Goal: Task Accomplishment & Management: Manage account settings

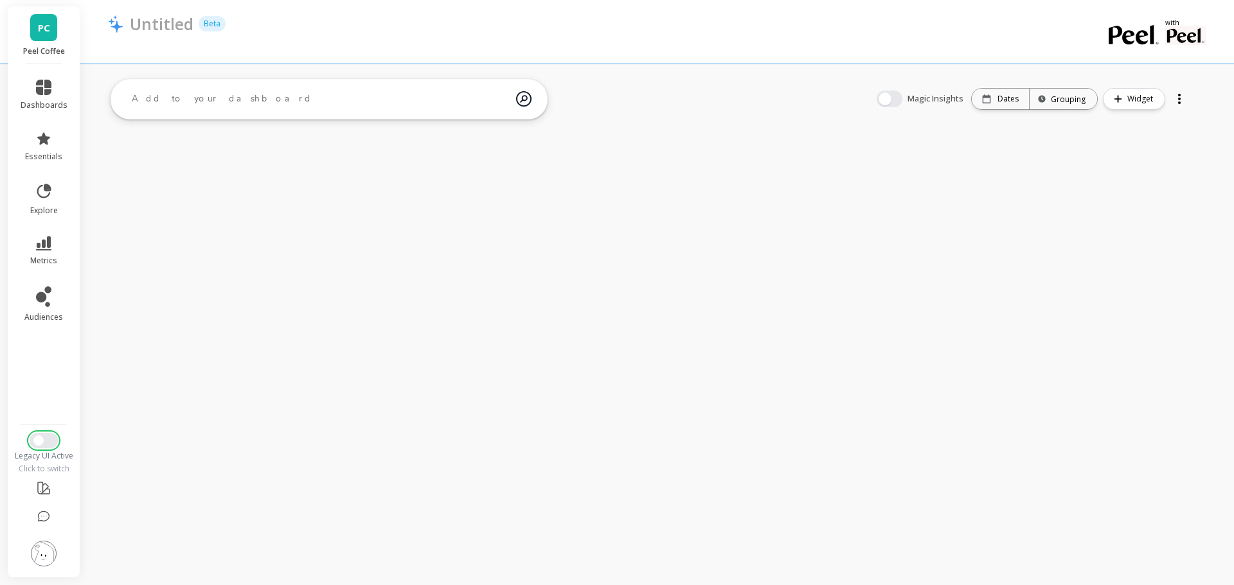
click at [41, 441] on span "Switch to New UI" at bounding box center [38, 441] width 10 height 10
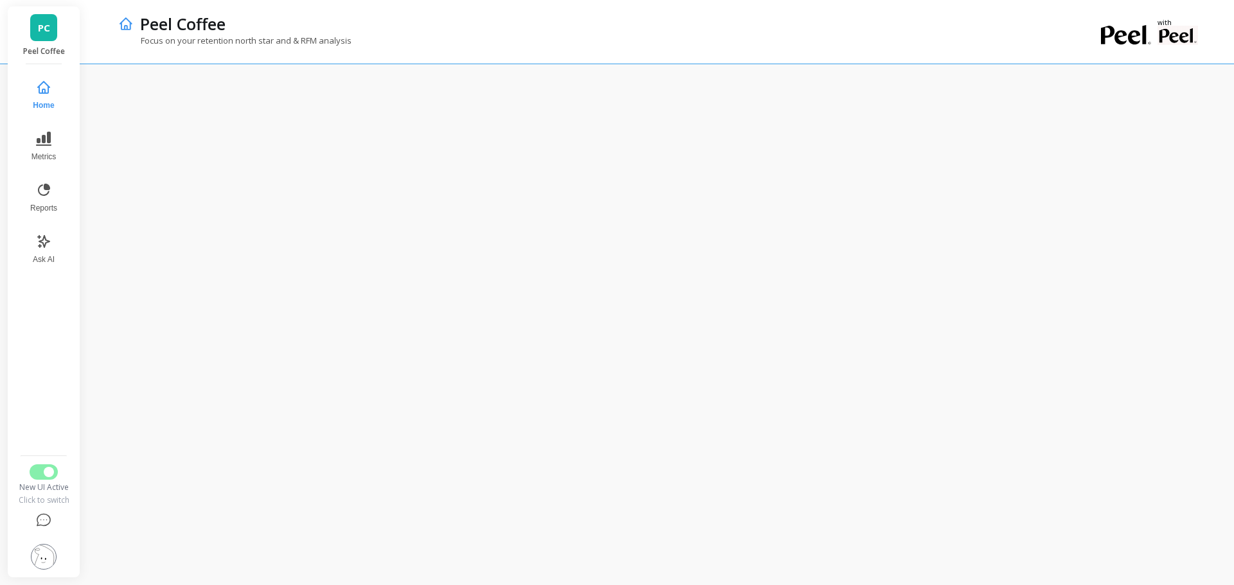
click at [52, 210] on span "Reports" at bounding box center [43, 208] width 27 height 10
click at [45, 480] on div "New UI Active Click to switch" at bounding box center [43, 485] width 55 height 41
click at [53, 472] on span "Switch to Legacy UI" at bounding box center [49, 472] width 10 height 10
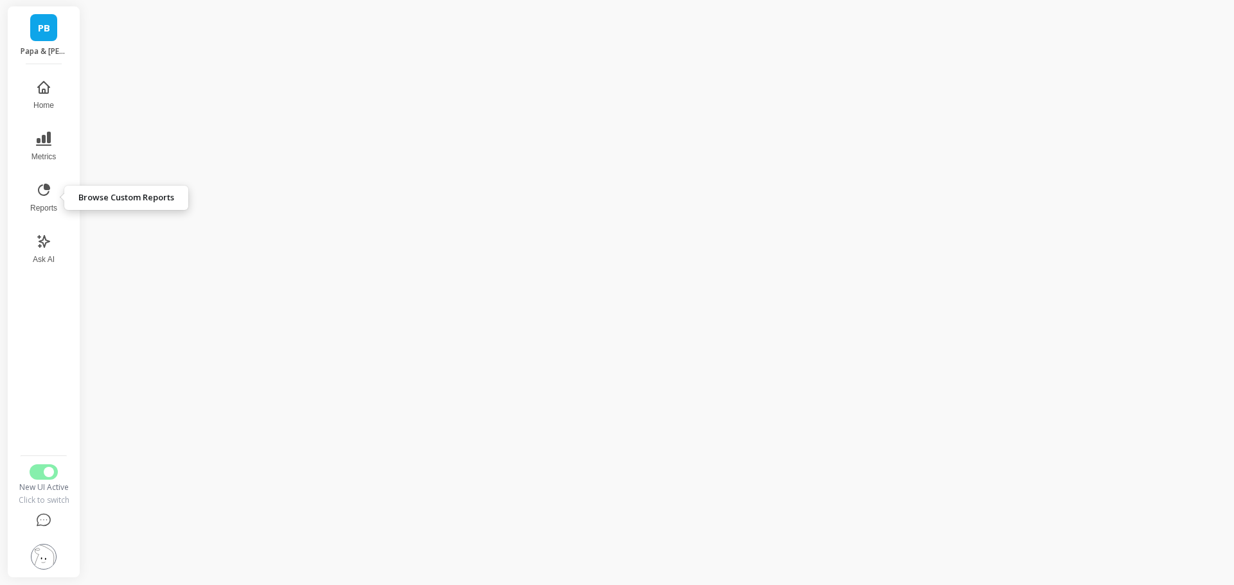
click at [38, 202] on button "Reports" at bounding box center [43, 198] width 42 height 46
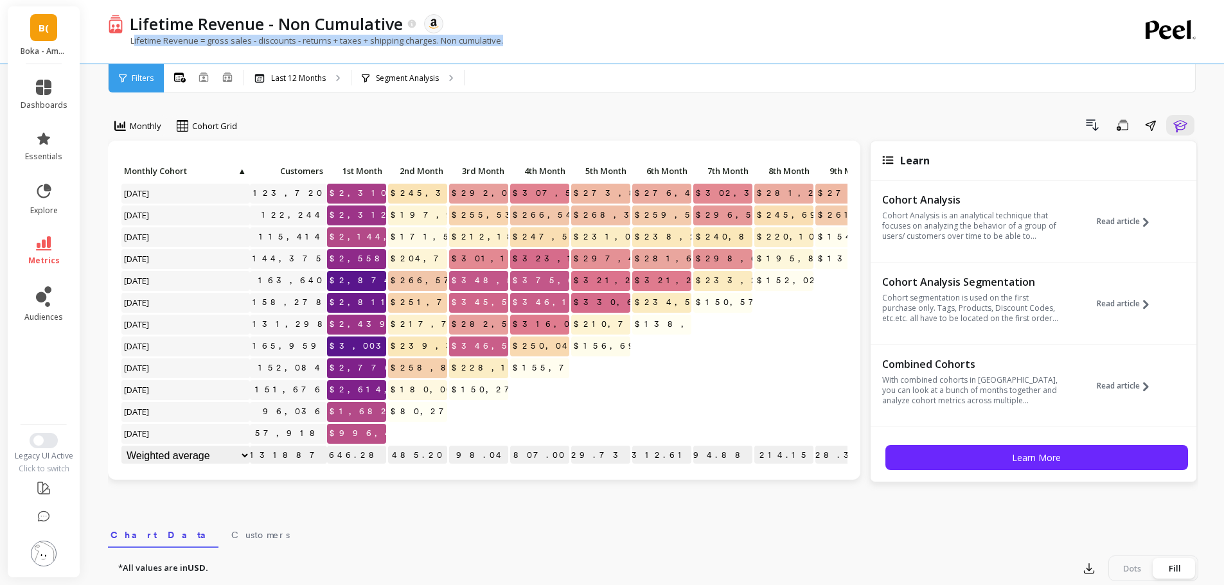
drag, startPoint x: 134, startPoint y: 41, endPoint x: 656, endPoint y: 55, distance: 522.7
click at [569, 42] on div "Lifetime Revenue = gross sales - discounts - returns + taxes + shipping charges…" at bounding box center [600, 47] width 985 height 24
copy p "ifetime Revenue = gross sales - discounts - returns + taxes + shipping charges.…"
drag, startPoint x: 355, startPoint y: 44, endPoint x: 307, endPoint y: 52, distance: 48.2
click at [354, 44] on p "Lifetime Revenue = gross sales - discounts - returns + taxes + shipping charges…" at bounding box center [305, 41] width 395 height 12
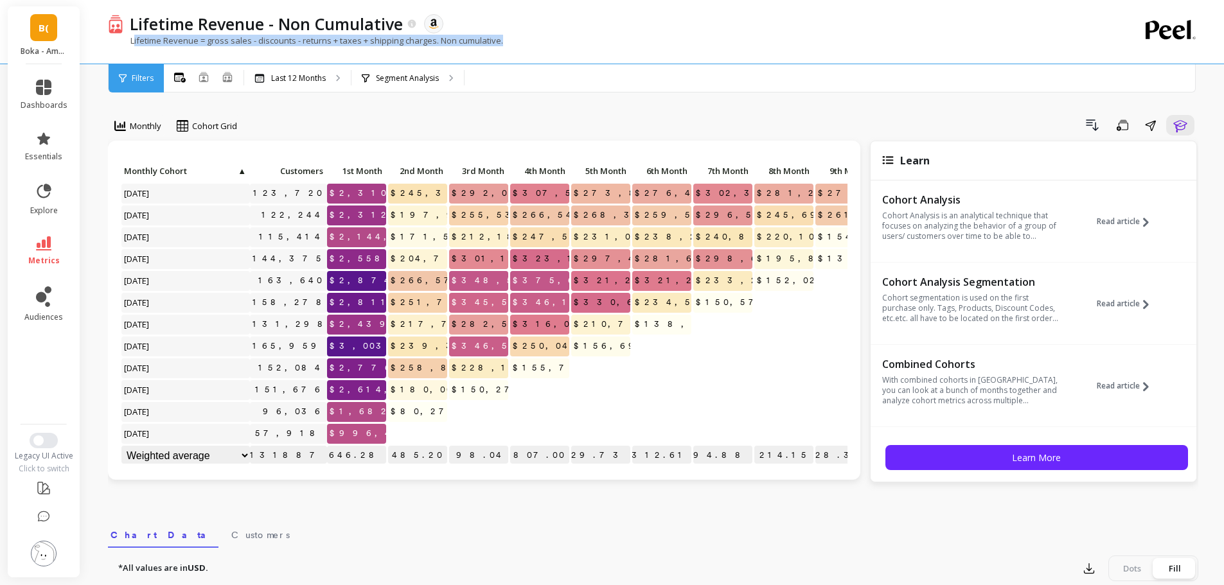
click at [207, 42] on p "Lifetime Revenue = gross sales - discounts - returns + taxes + shipping charges…" at bounding box center [305, 41] width 395 height 12
click at [205, 46] on p "Lifetime Revenue = gross sales - discounts - returns + taxes + shipping charges…" at bounding box center [305, 41] width 395 height 12
copy p "Lifetime Revenue = gross sales - discounts - returns + taxes + shipping charges"
drag, startPoint x: 131, startPoint y: 40, endPoint x: 435, endPoint y: 40, distance: 304.0
click at [435, 42] on p "Lifetime Revenue = gross sales - discounts - returns + taxes + shipping charges…" at bounding box center [305, 41] width 395 height 12
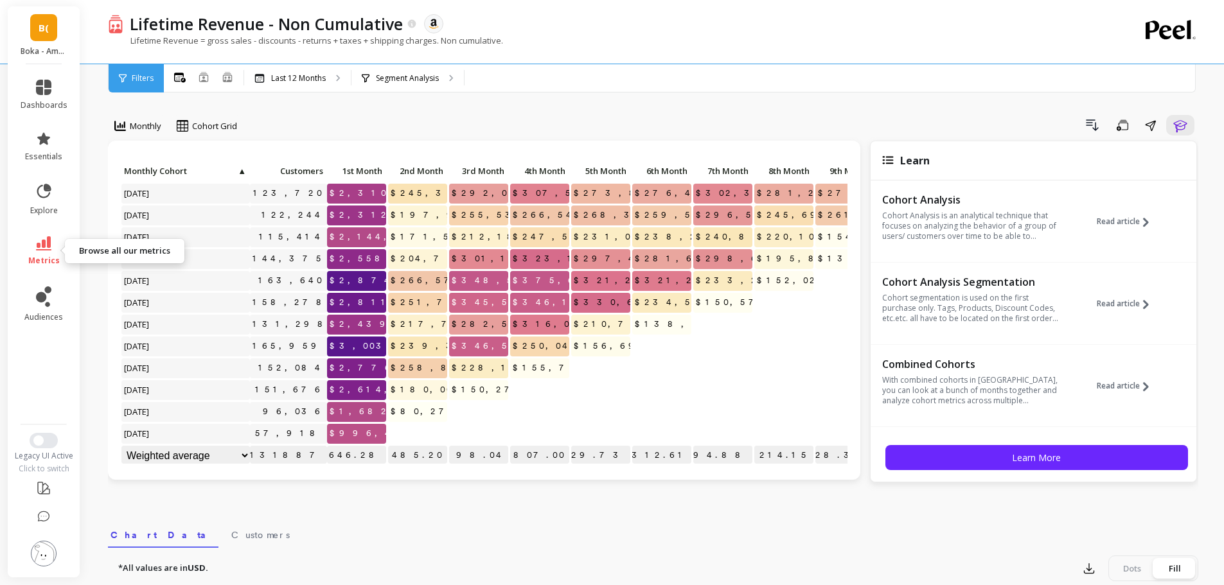
click at [52, 243] on link "metrics" at bounding box center [44, 251] width 47 height 30
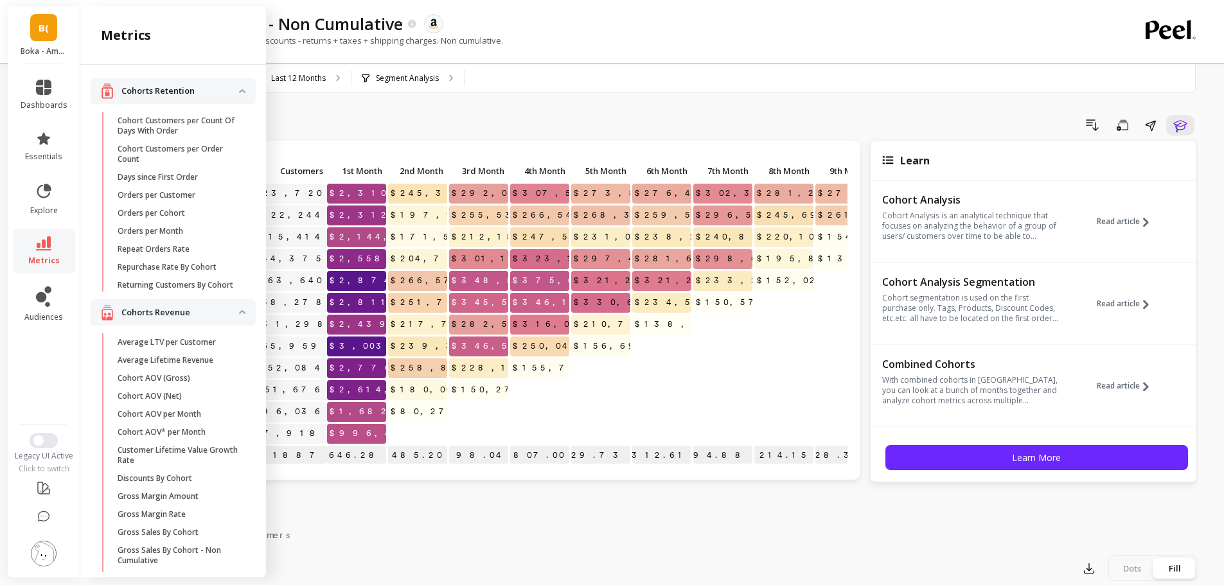
scroll to position [129, 0]
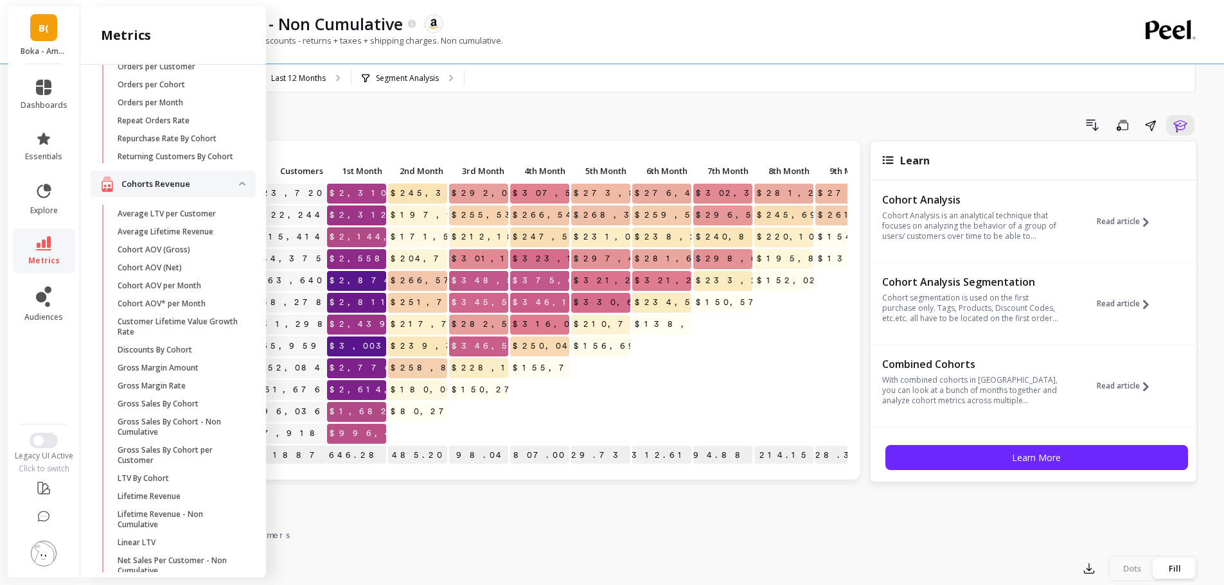
click at [157, 502] on p "Lifetime Revenue" at bounding box center [149, 497] width 63 height 10
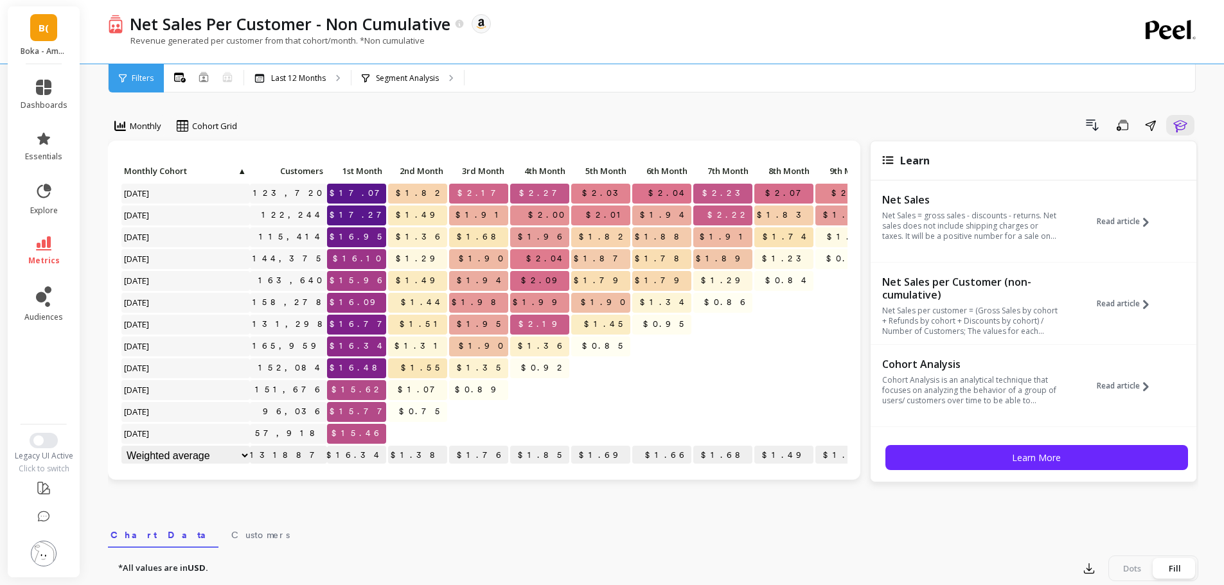
click at [301, 37] on p "Revenue generated per customer from that cohort/month. *Non cumulative" at bounding box center [266, 41] width 317 height 12
click at [302, 37] on p "Revenue generated per customer from that cohort/month. *Non cumulative" at bounding box center [266, 41] width 317 height 12
click at [343, 35] on p "Revenue generated per customer from that cohort/month. *Non cumulative" at bounding box center [266, 41] width 317 height 12
copy p "Revenue generated per customer from that cohort/month"
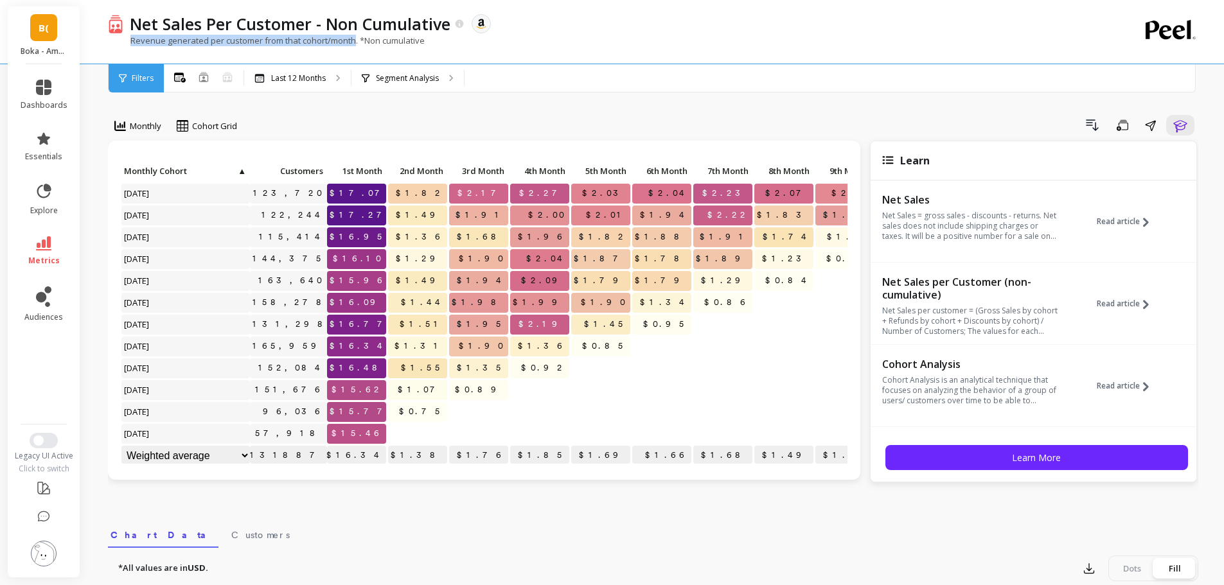
drag, startPoint x: 130, startPoint y: 42, endPoint x: 355, endPoint y: 40, distance: 225.6
click at [355, 40] on p "Revenue generated per customer from that cohort/month. *Non cumulative" at bounding box center [266, 41] width 317 height 12
click at [397, 121] on div "Drill Down Save Share Learn" at bounding box center [722, 125] width 952 height 21
click at [49, 251] on link "metrics" at bounding box center [44, 251] width 47 height 30
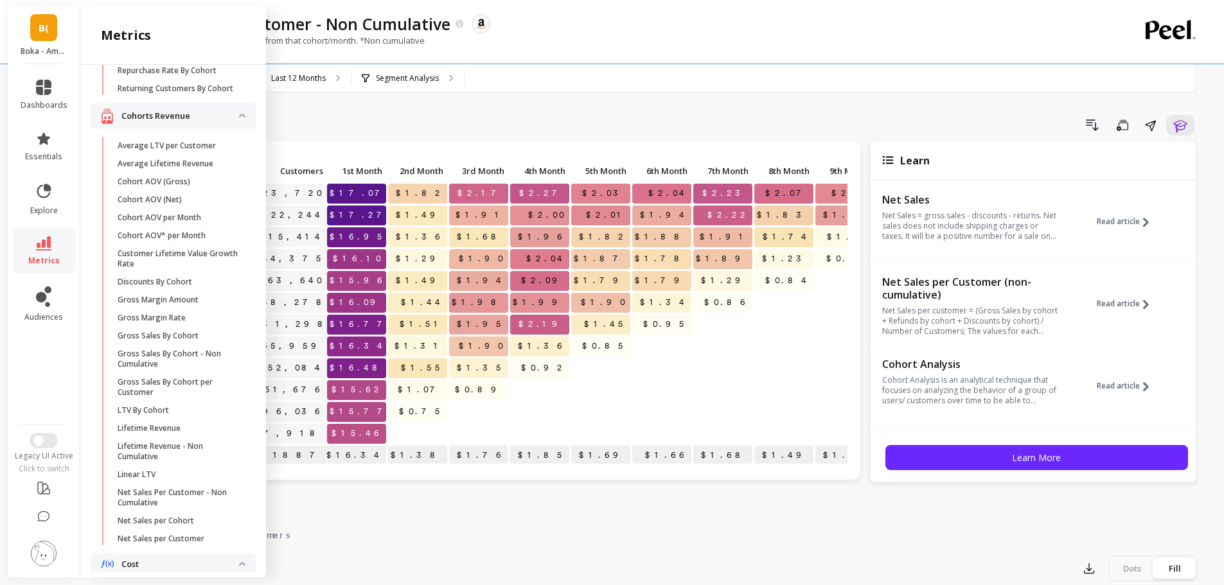
scroll to position [261, 0]
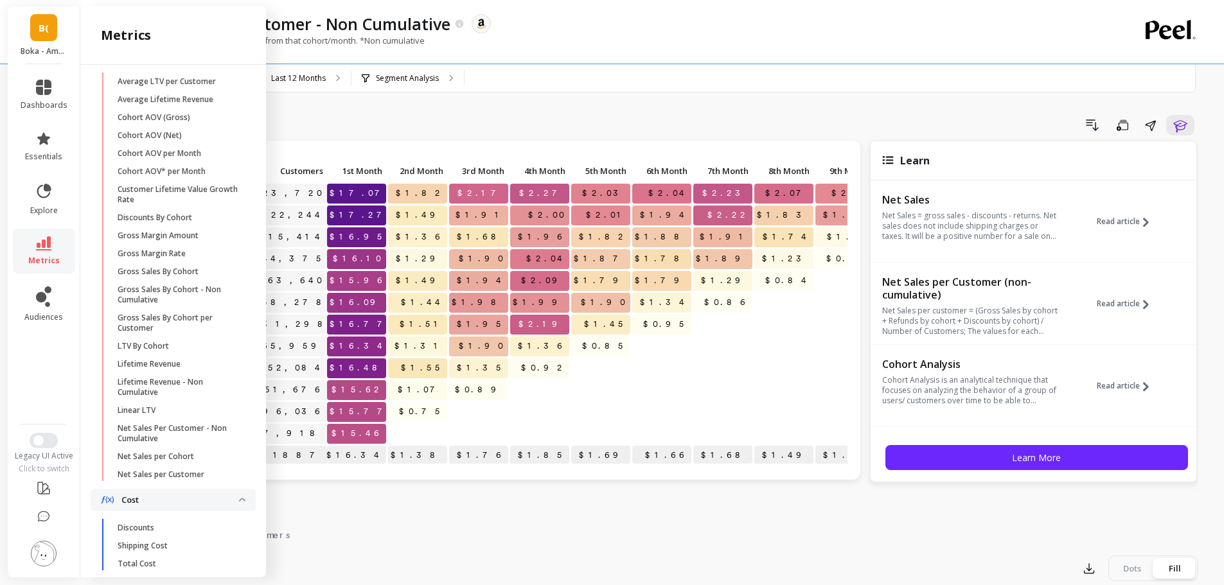
click at [182, 480] on p "Net Sales per Customer" at bounding box center [161, 475] width 87 height 10
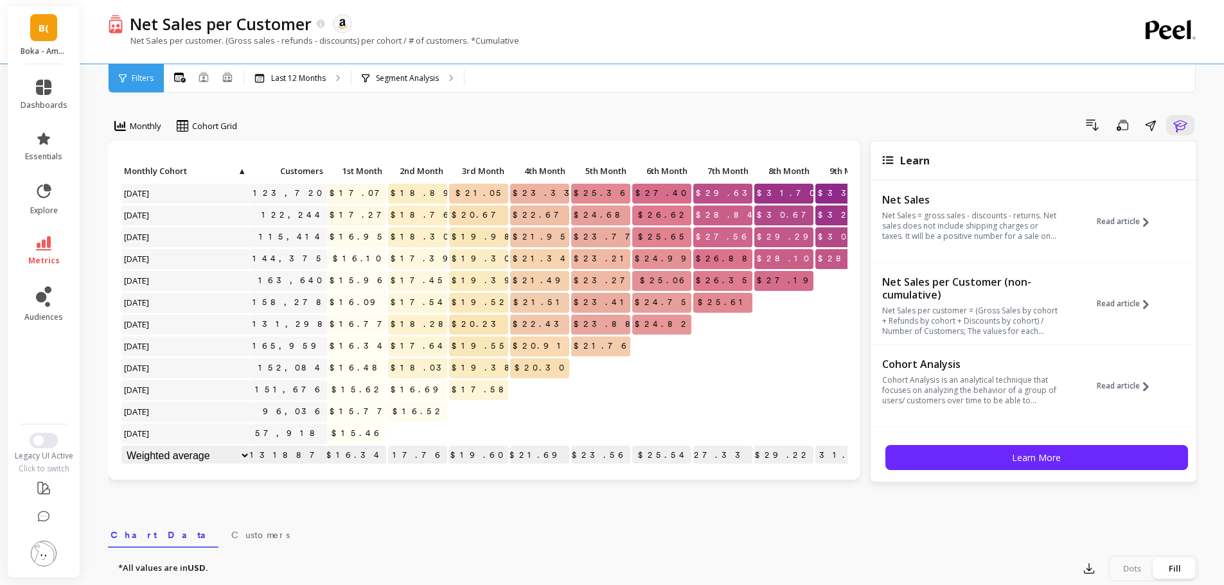
click at [60, 254] on link "metrics" at bounding box center [44, 251] width 47 height 30
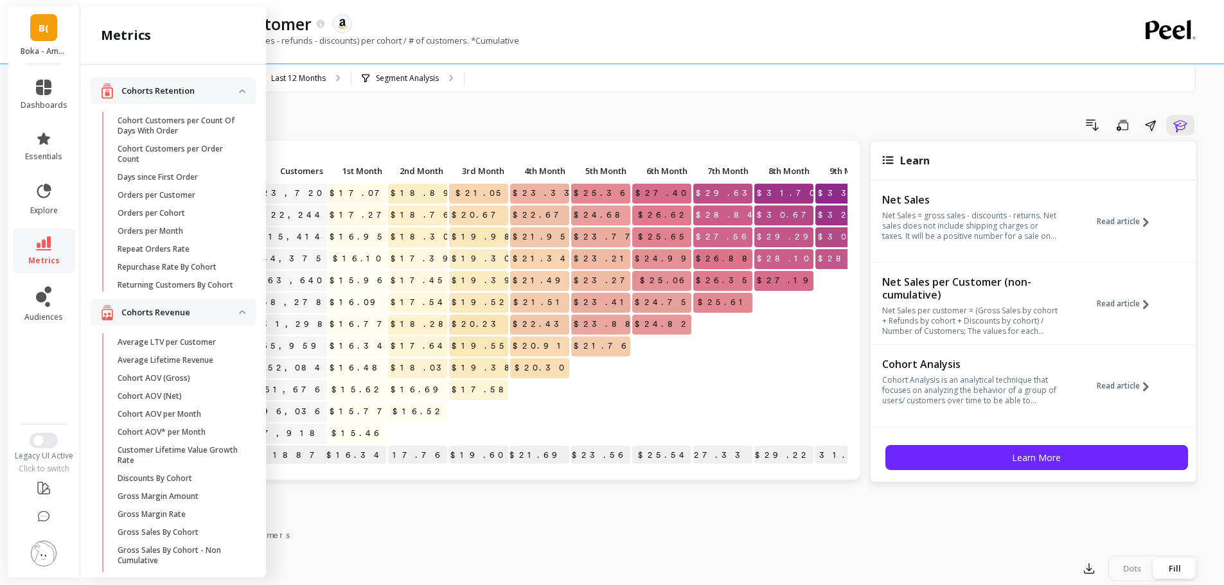
scroll to position [261, 0]
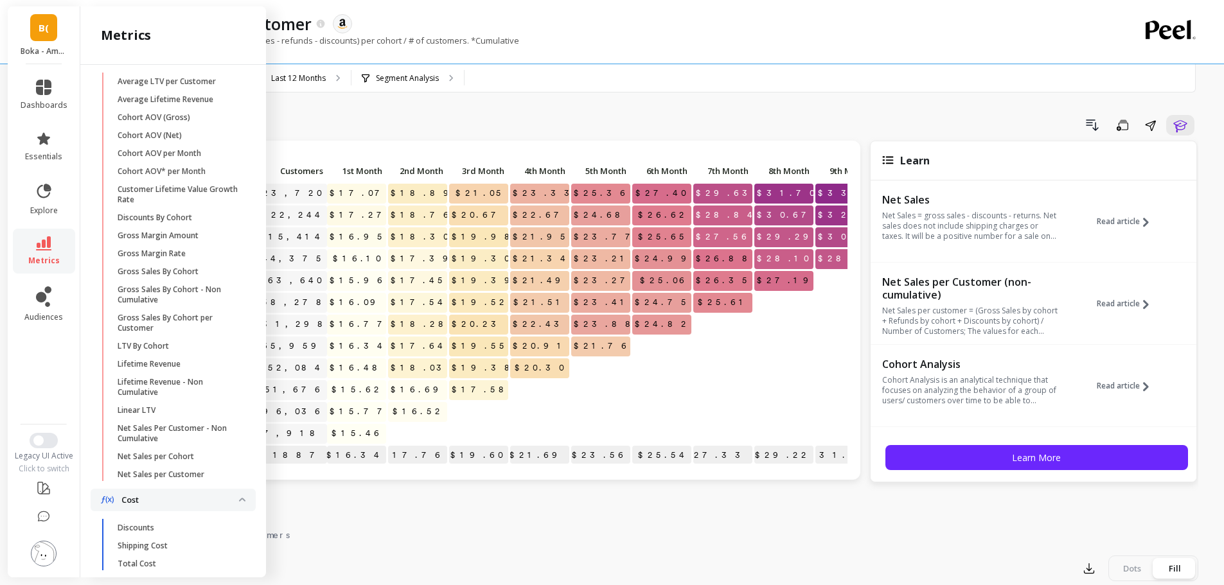
click at [404, 129] on div "Drill Down Save Share Learn" at bounding box center [722, 125] width 952 height 21
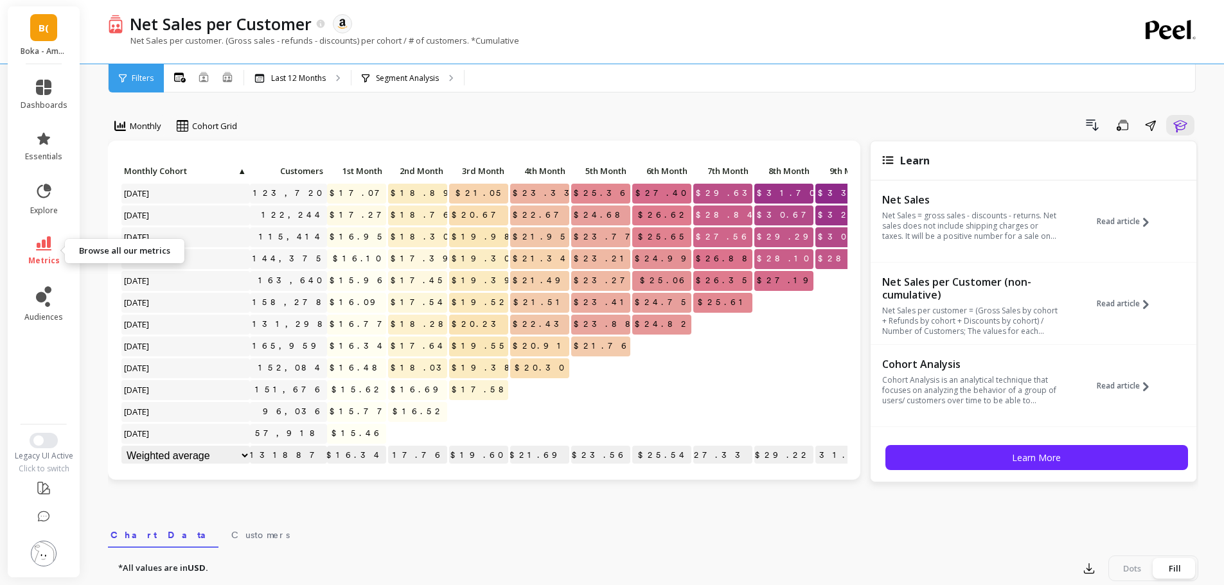
click at [53, 242] on link "metrics" at bounding box center [44, 251] width 47 height 30
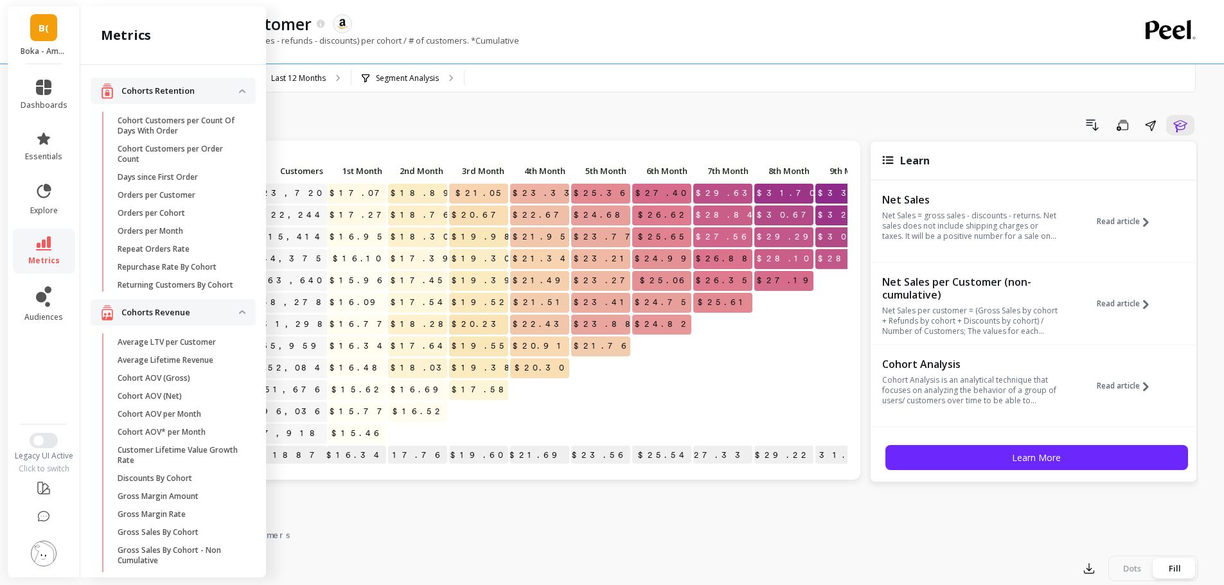
scroll to position [261, 0]
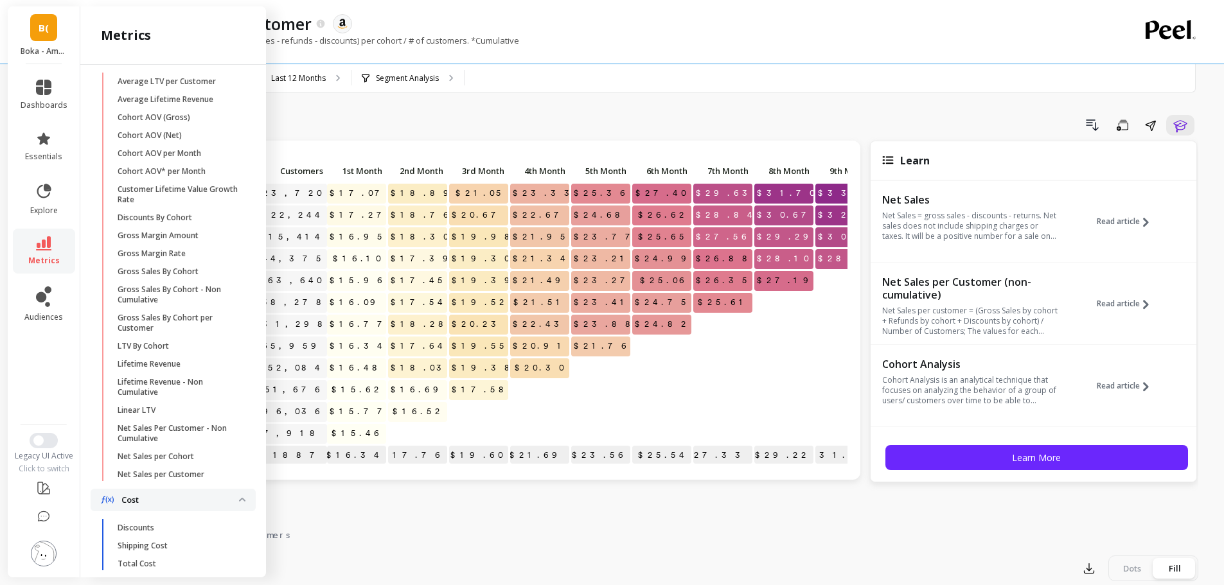
click at [145, 275] on link "Gross Sales By Cohort" at bounding box center [183, 272] width 145 height 18
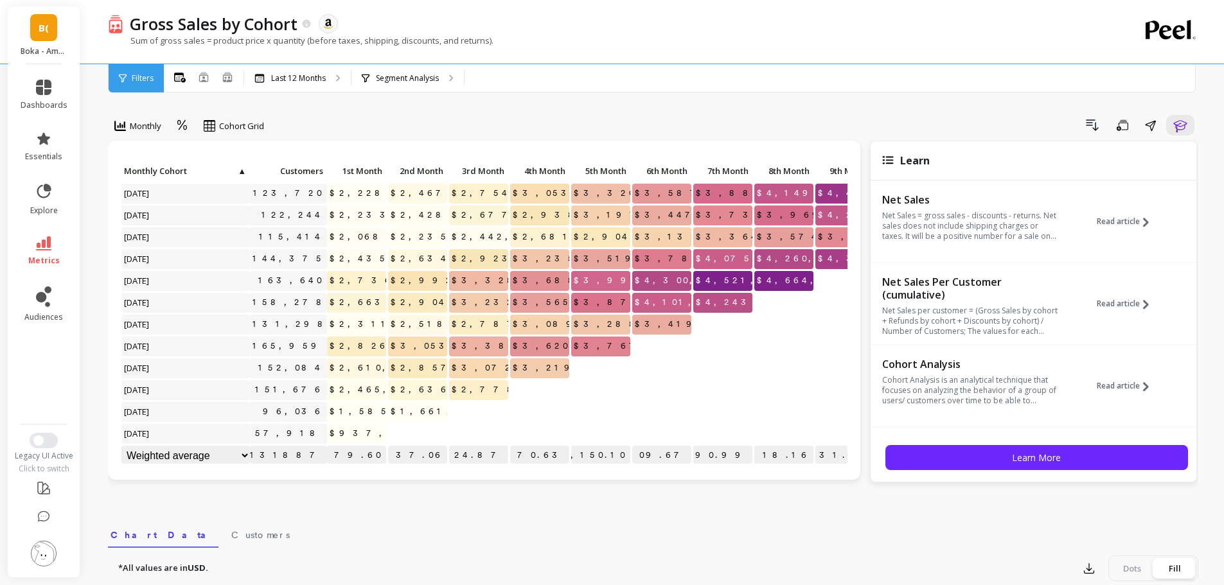
click at [236, 38] on p "Sum of gross sales = product price x quantity (before taxes, shipping, discount…" at bounding box center [301, 41] width 386 height 12
copy div "Sum of gross sales = product price x quantity (before taxes, shipping, discount…"
click at [48, 244] on icon at bounding box center [43, 243] width 15 height 14
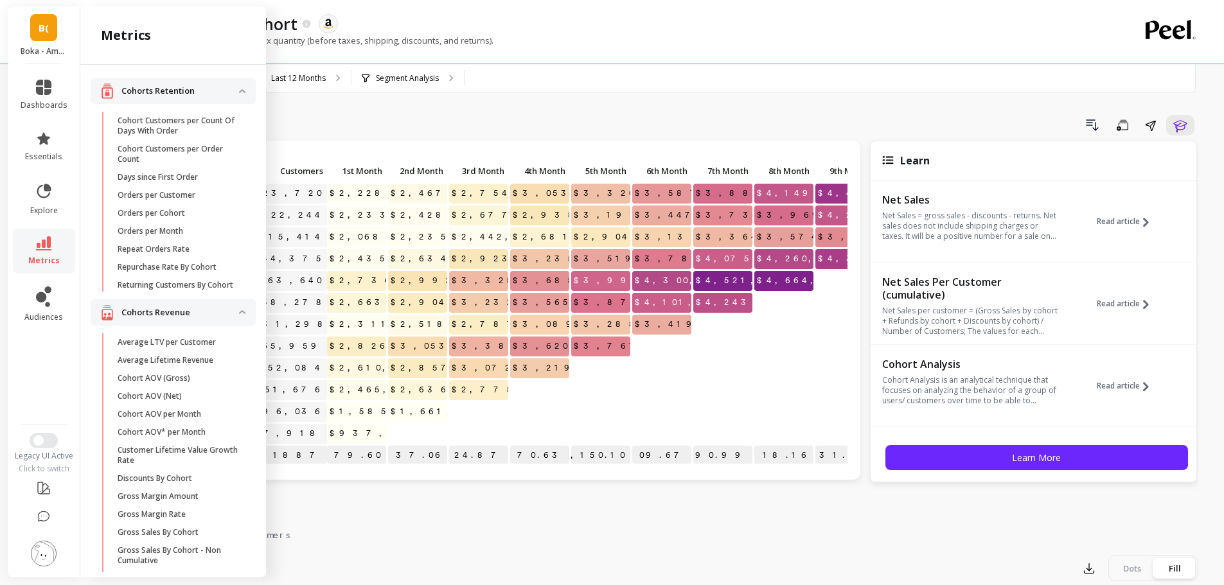
scroll to position [261, 0]
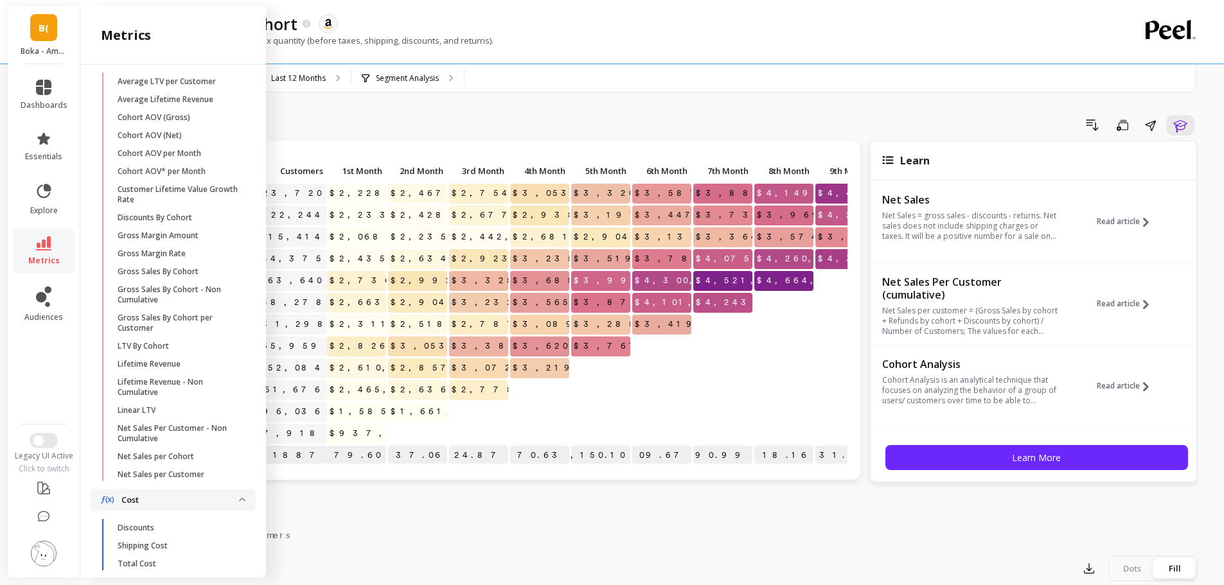
click at [199, 305] on p "Gross Sales By Cohort - Non Cumulative" at bounding box center [179, 295] width 123 height 21
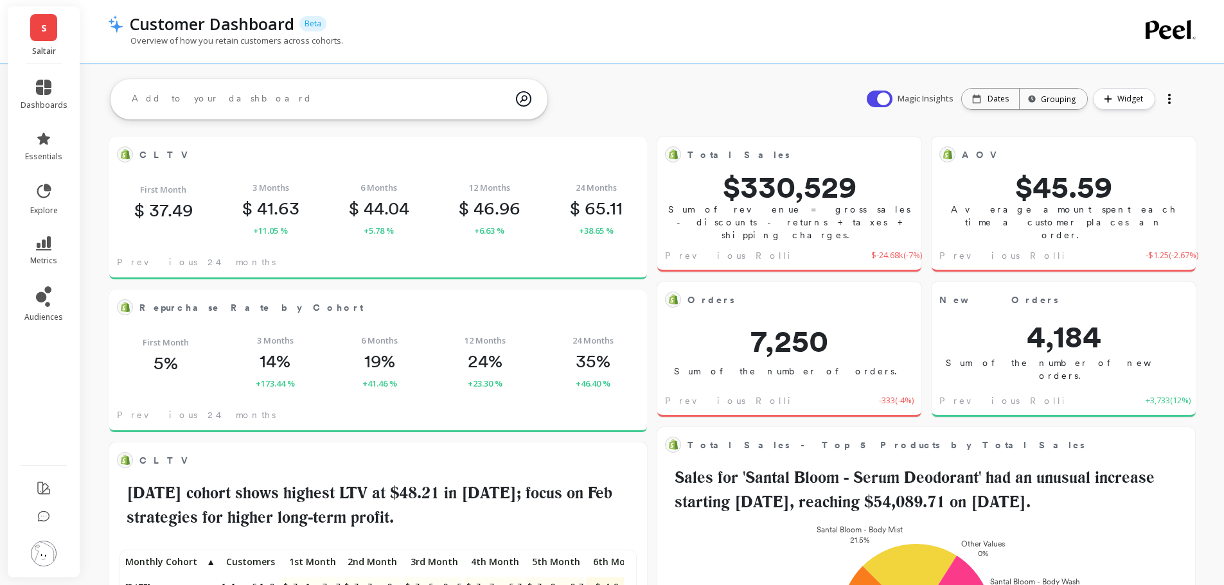
click at [57, 285] on li "audiences" at bounding box center [44, 304] width 62 height 51
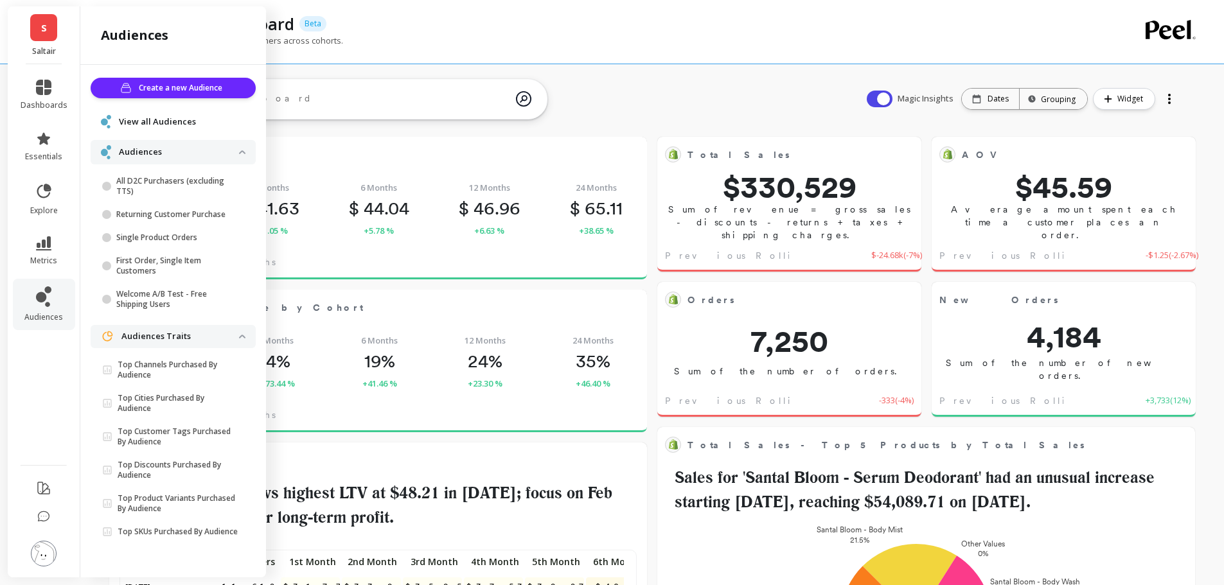
click at [189, 86] on span "Create a new Audience" at bounding box center [182, 88] width 87 height 13
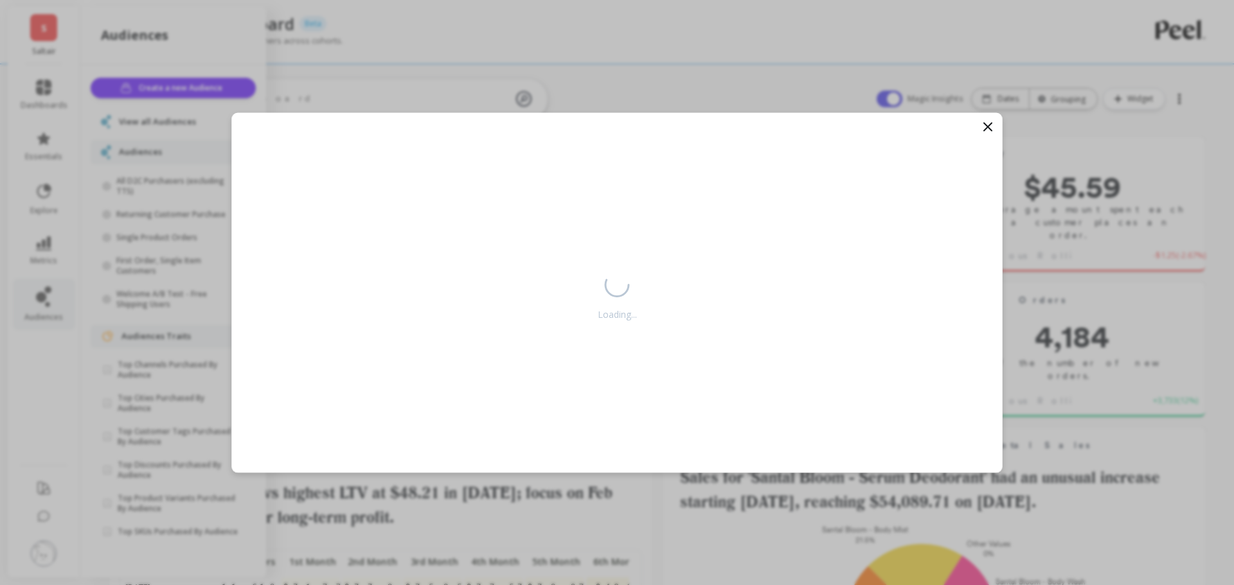
scroll to position [344, 497]
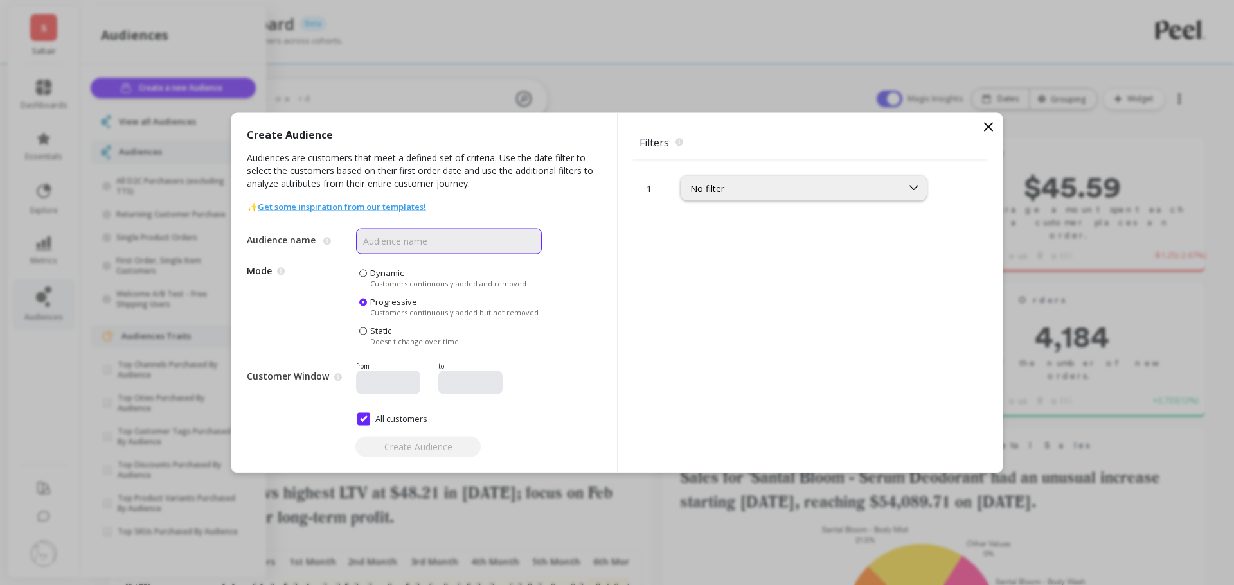
click at [435, 248] on input "Audience name" at bounding box center [449, 241] width 186 height 26
type input "Driftwood Collection customers"
click at [736, 186] on div "No filter" at bounding box center [791, 188] width 202 height 12
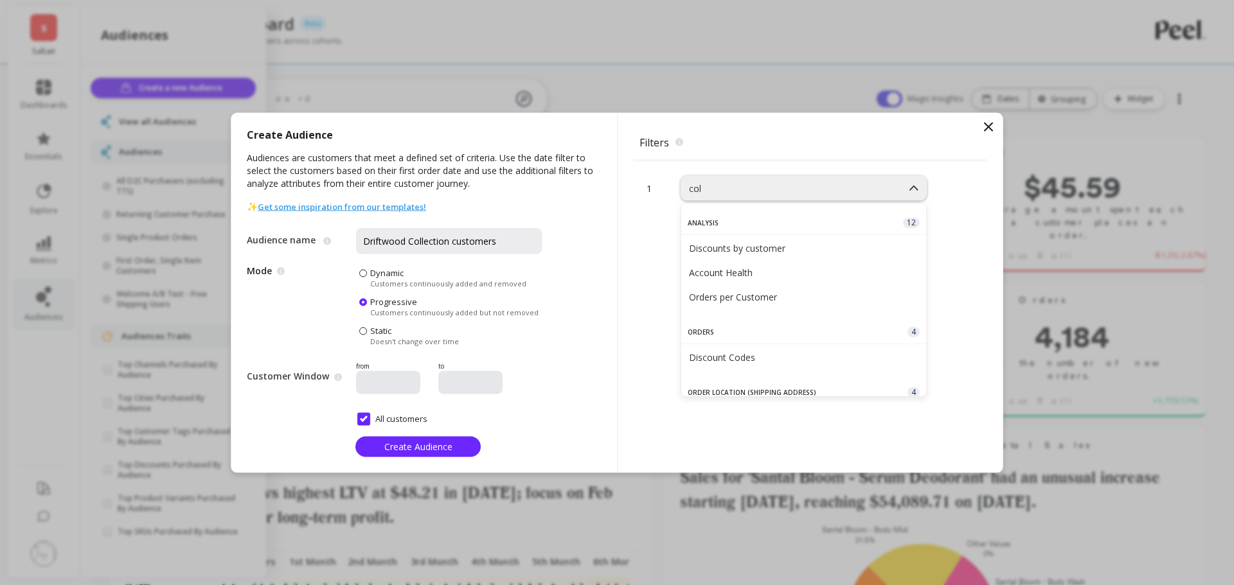
type input "coll"
click at [778, 249] on div "Product Collections" at bounding box center [803, 248] width 229 height 12
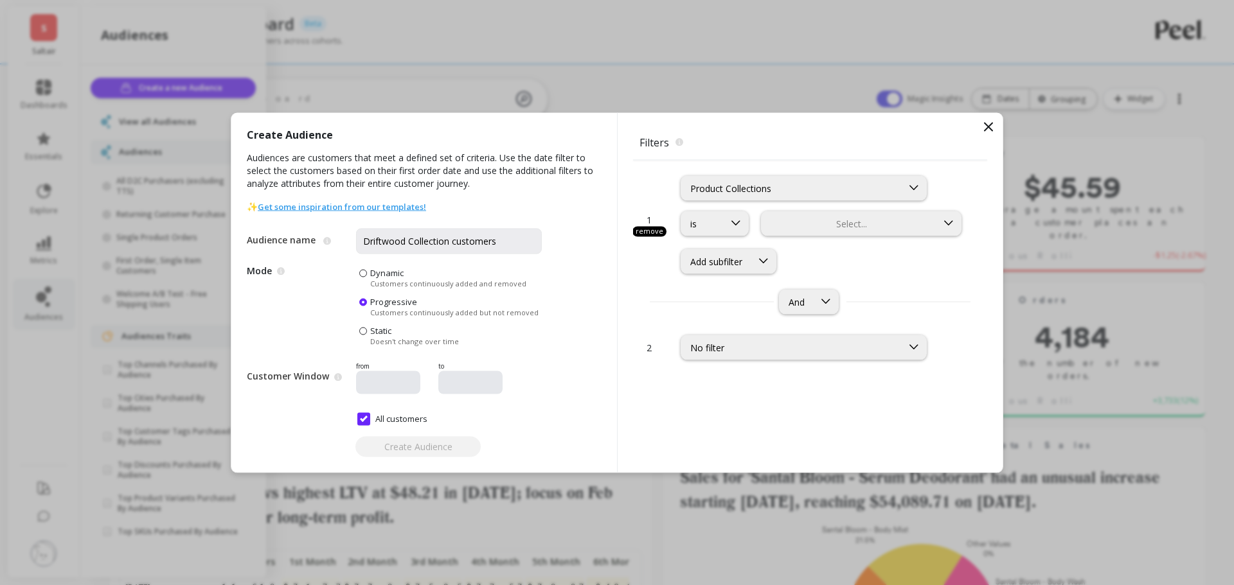
click at [835, 224] on div at bounding box center [849, 223] width 172 height 12
type input "drif"
click at [806, 281] on div "Driftwood Collection" at bounding box center [861, 284] width 184 height 12
click at [424, 448] on span "Create Audience" at bounding box center [418, 447] width 68 height 12
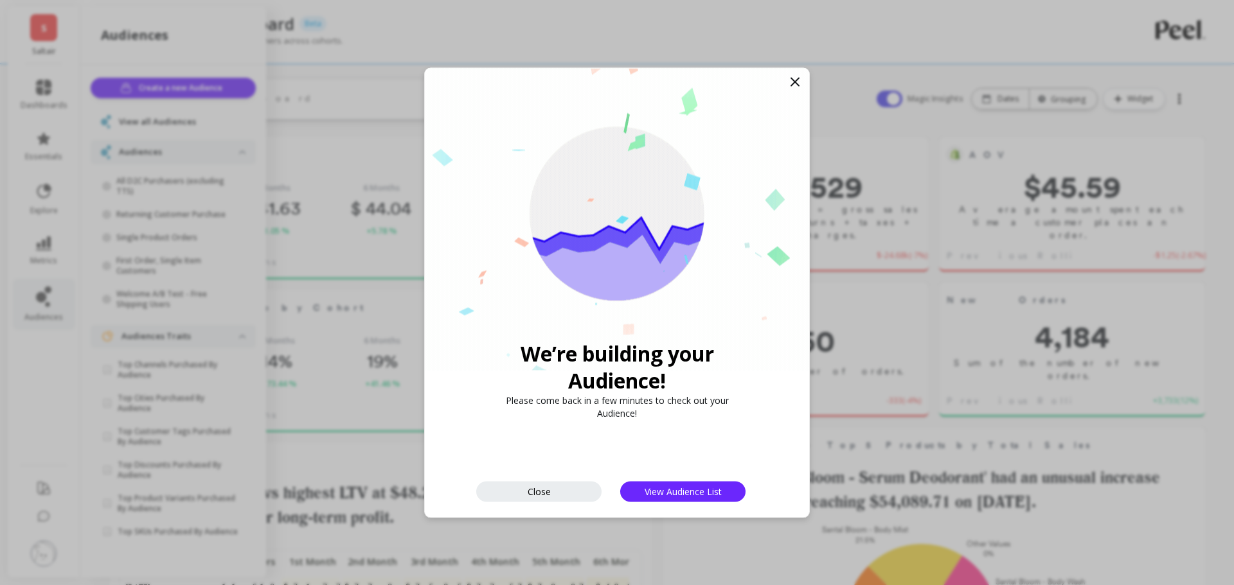
click at [686, 484] on button "View Audience List" at bounding box center [682, 491] width 125 height 21
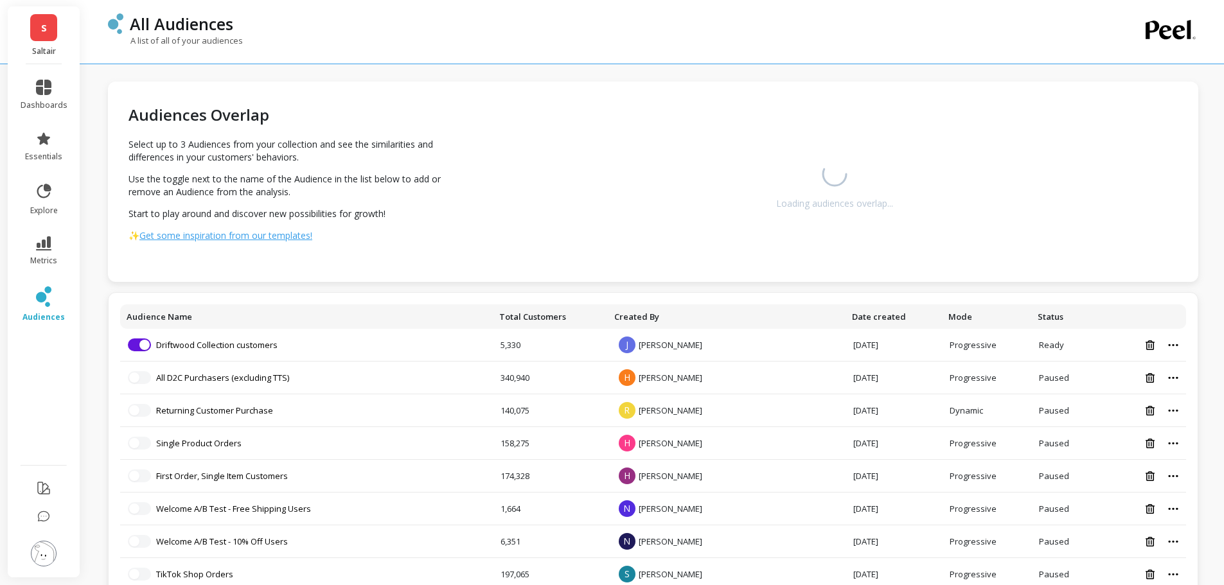
click at [258, 343] on link "Driftwood Collection customers" at bounding box center [216, 345] width 121 height 12
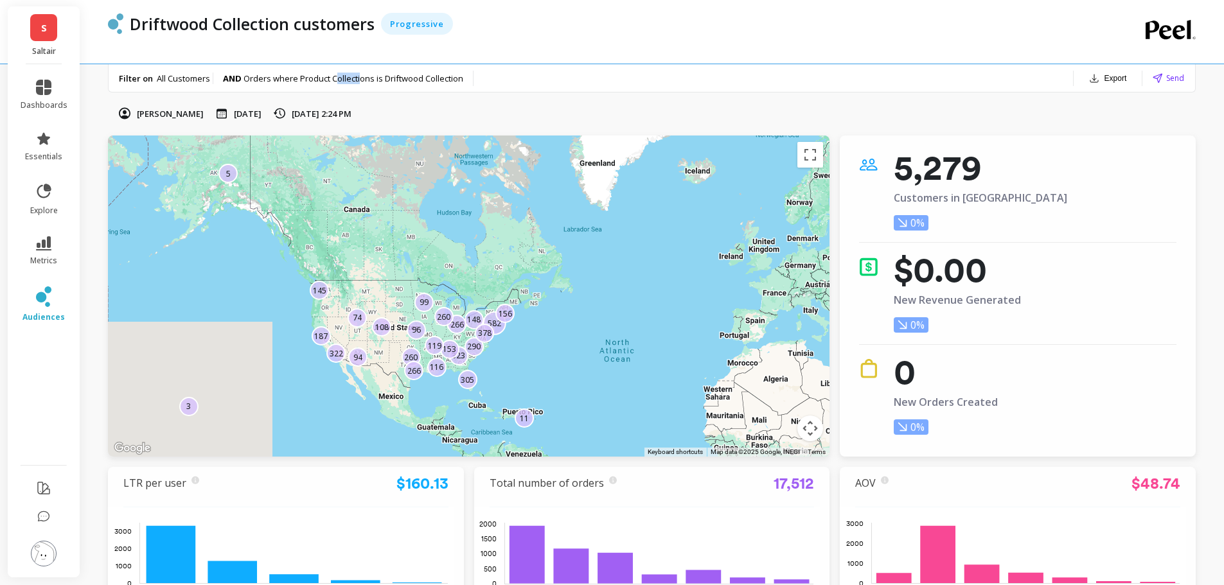
drag, startPoint x: 337, startPoint y: 76, endPoint x: 367, endPoint y: 78, distance: 29.6
click at [367, 78] on span "Orders where Product Collections is Driftwood Collection" at bounding box center [354, 79] width 220 height 12
drag, startPoint x: 311, startPoint y: 80, endPoint x: 427, endPoint y: 80, distance: 115.7
click at [427, 80] on span "Orders where Product Collections is Driftwood Collection" at bounding box center [354, 79] width 220 height 12
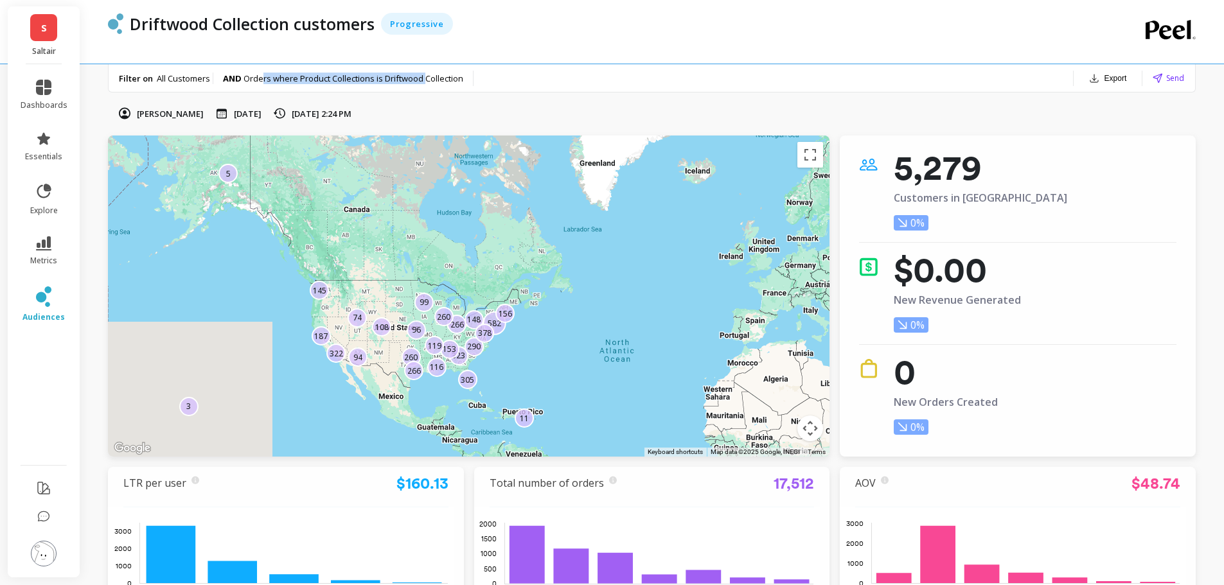
click at [427, 80] on span "Orders where Product Collections is Driftwood Collection" at bounding box center [354, 79] width 220 height 12
drag, startPoint x: 282, startPoint y: 81, endPoint x: 312, endPoint y: 80, distance: 29.6
click at [312, 80] on span "Orders where Product Collections is Driftwood Collection" at bounding box center [354, 79] width 220 height 12
drag, startPoint x: 323, startPoint y: 76, endPoint x: 351, endPoint y: 75, distance: 27.7
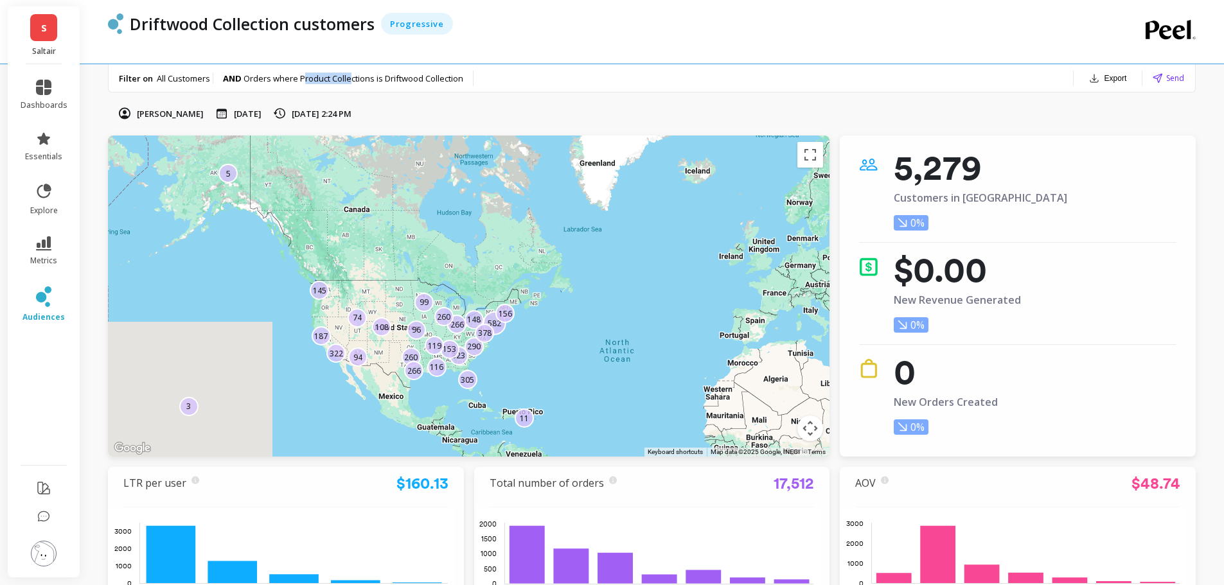
click at [351, 75] on span "Orders where Product Collections is Driftwood Collection" at bounding box center [354, 79] width 220 height 12
drag, startPoint x: 54, startPoint y: 483, endPoint x: 39, endPoint y: 359, distance: 125.6
drag, startPoint x: 39, startPoint y: 359, endPoint x: 31, endPoint y: 328, distance: 31.2
click at [17, 357] on ul "dashboards essentials explore metrics audiences" at bounding box center [44, 261] width 73 height 378
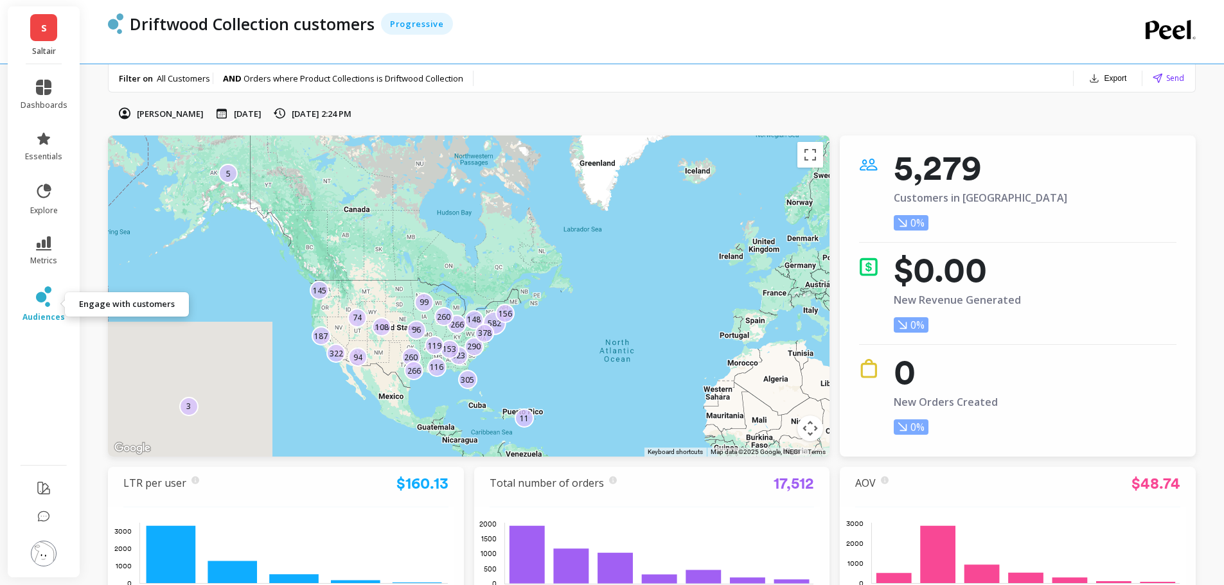
click at [34, 319] on span "audiences" at bounding box center [43, 317] width 42 height 10
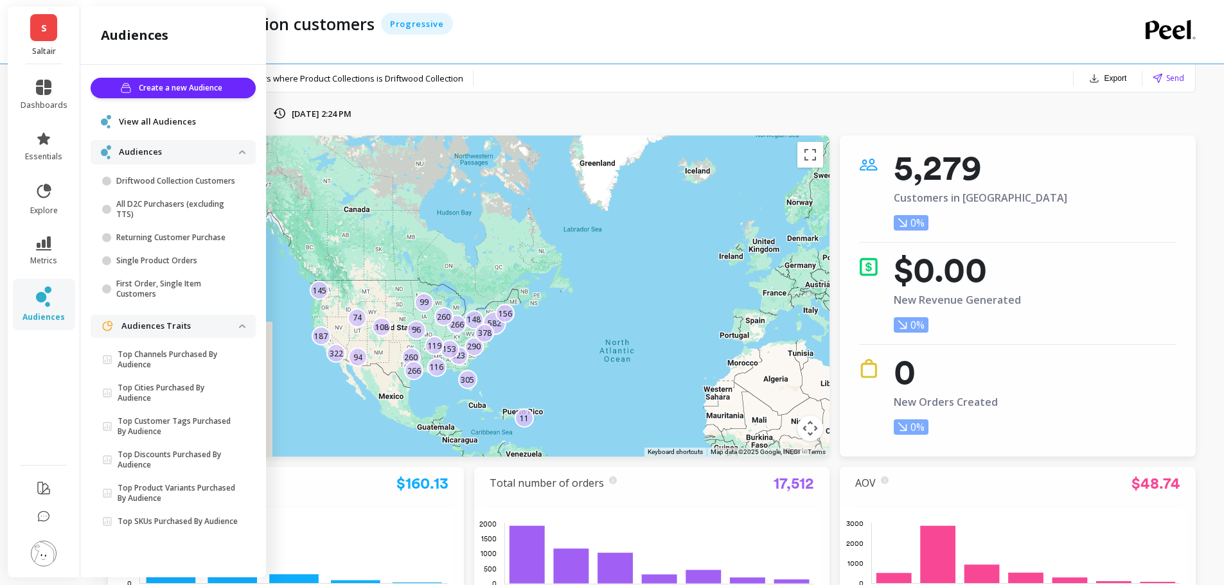
click at [207, 94] on button "Create a new Audience" at bounding box center [173, 88] width 165 height 21
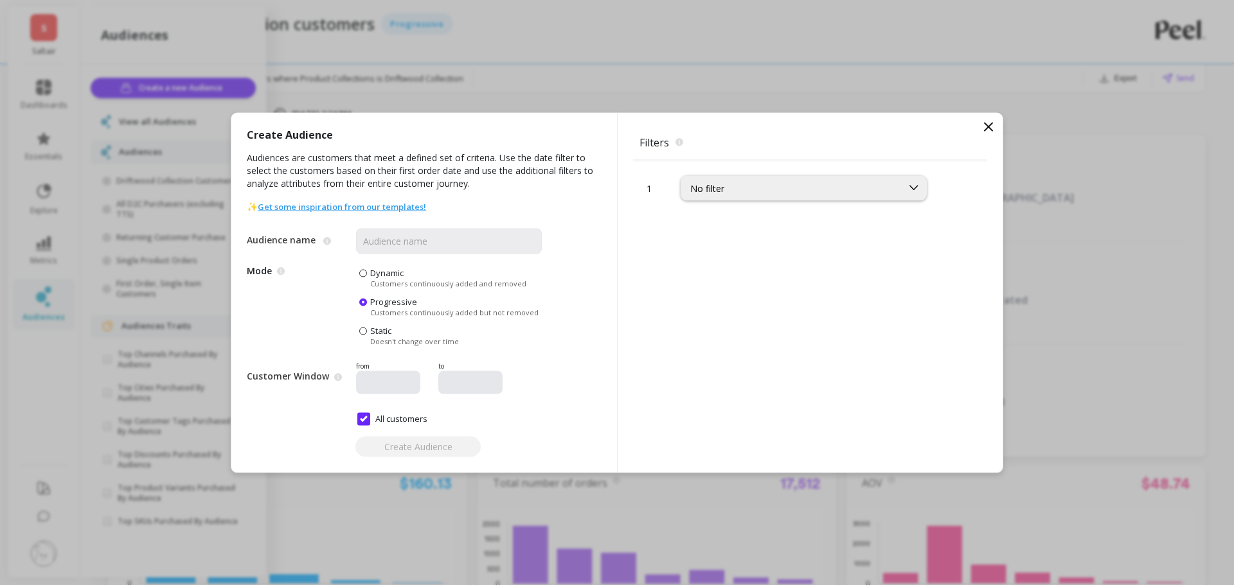
click at [796, 186] on div "No filter" at bounding box center [791, 188] width 202 height 12
click at [778, 192] on div "No filter" at bounding box center [791, 188] width 202 height 12
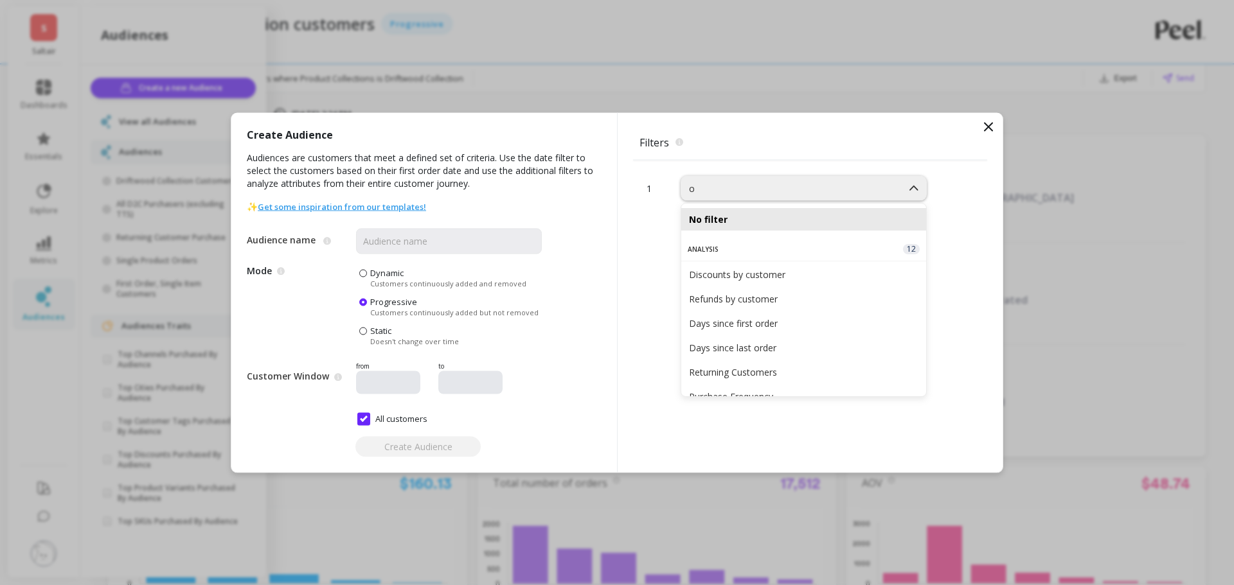
type input "or"
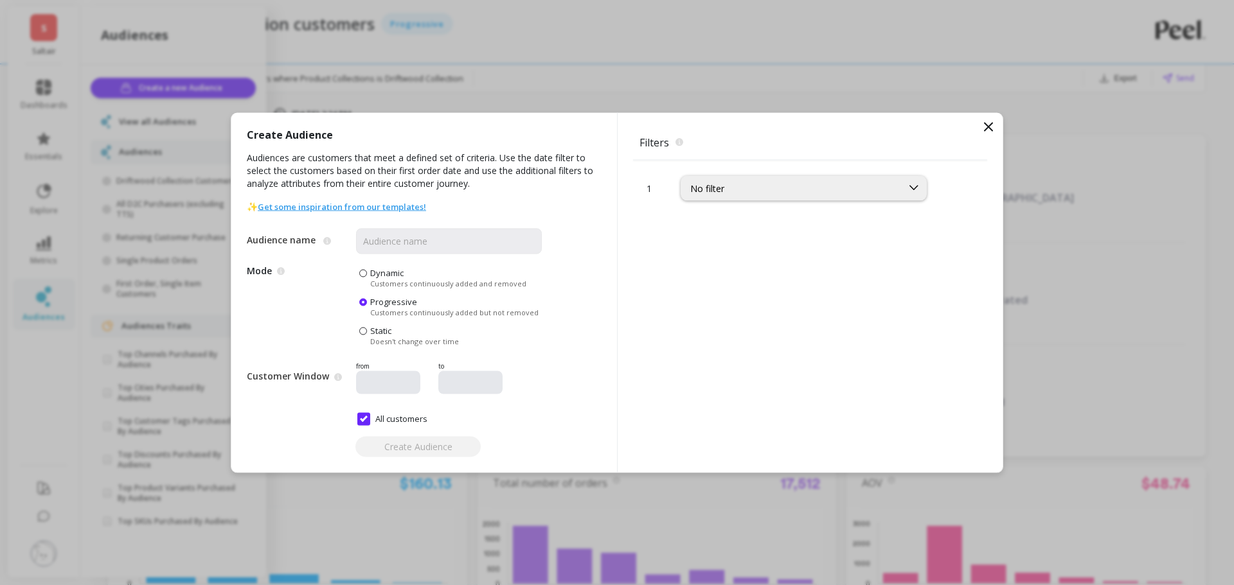
click at [853, 188] on div "No filter" at bounding box center [791, 188] width 202 height 12
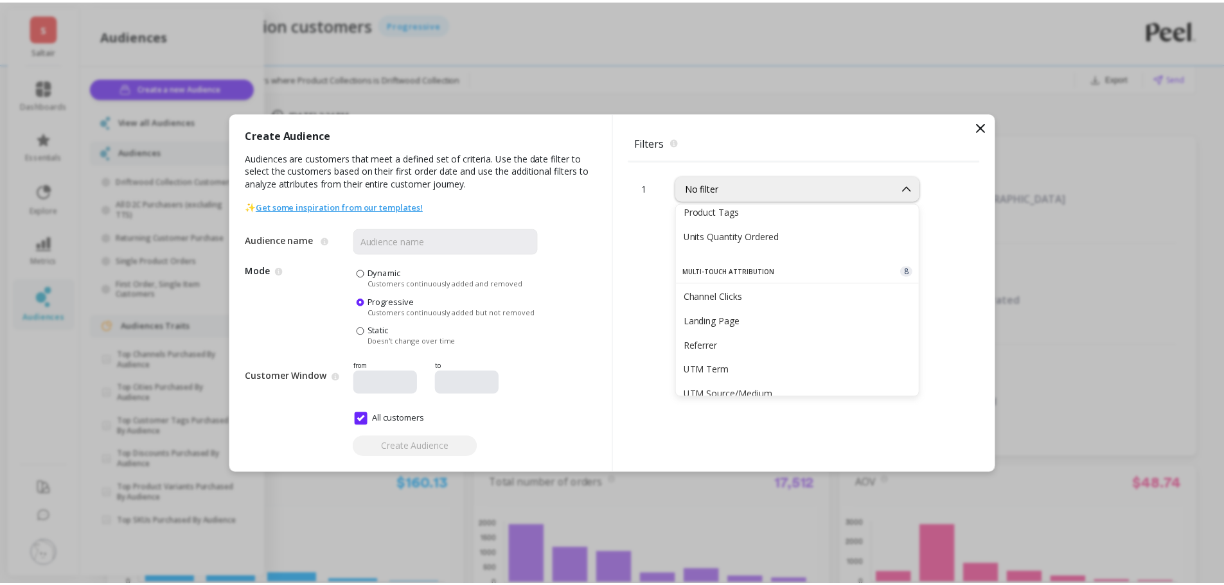
scroll to position [951, 0]
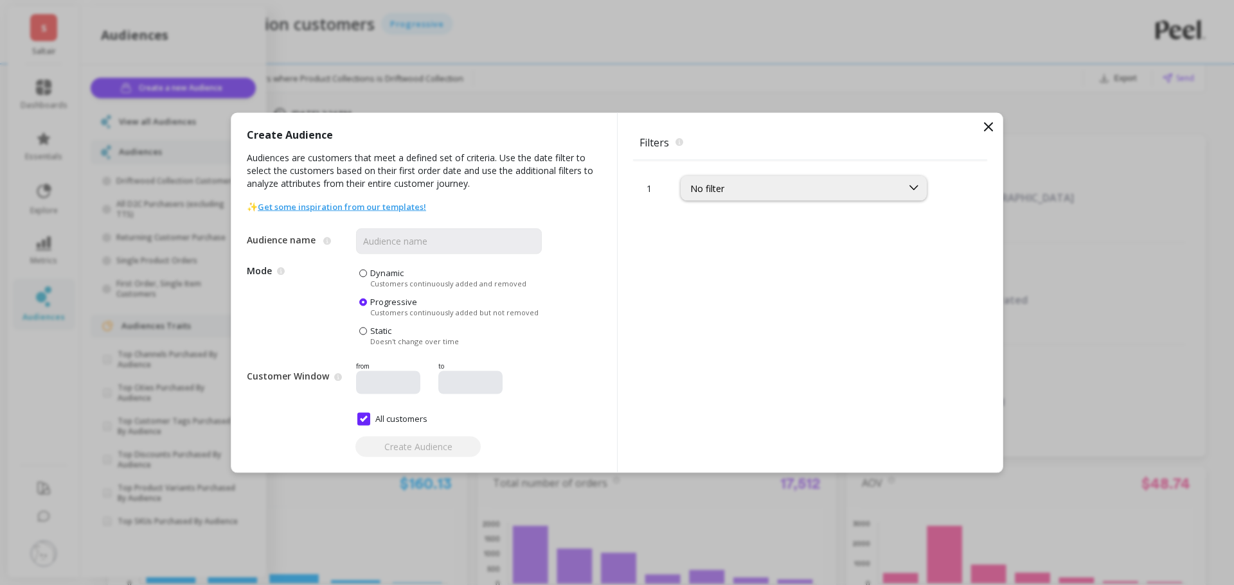
click at [854, 82] on div "Create Audience Audiences are customers that meet a defined set of criteria. Us…" at bounding box center [617, 292] width 1234 height 585
click at [996, 138] on div "Filters The filters to select which customers should be part of the audience. 1…" at bounding box center [810, 292] width 386 height 360
click at [990, 127] on icon at bounding box center [988, 126] width 15 height 15
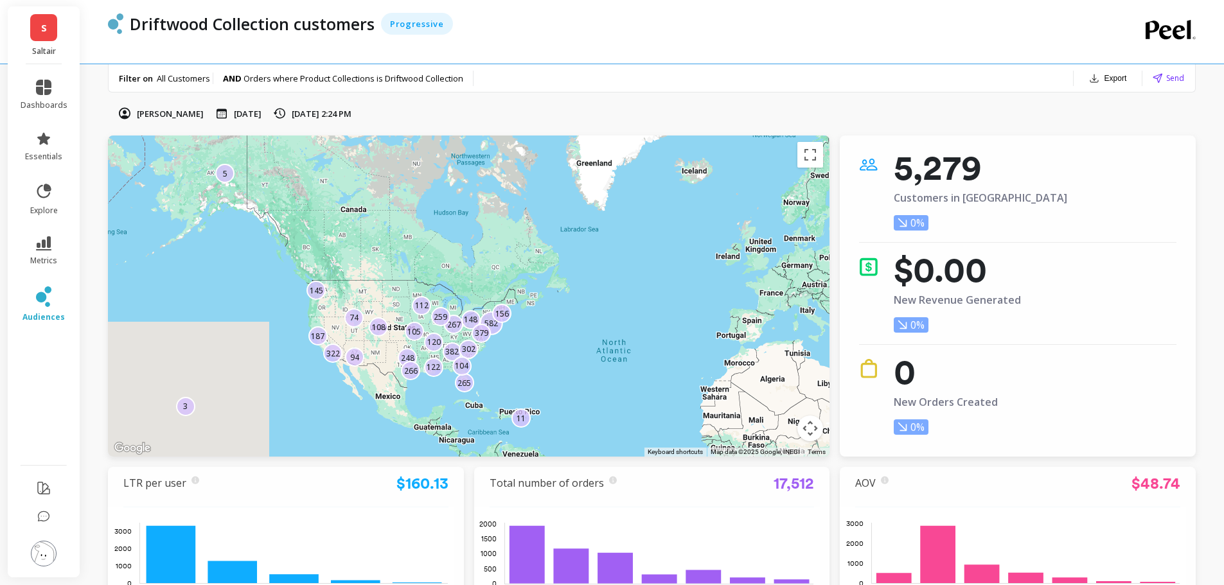
click at [516, 35] on div "Driftwood Collection customers Progressive" at bounding box center [600, 32] width 985 height 64
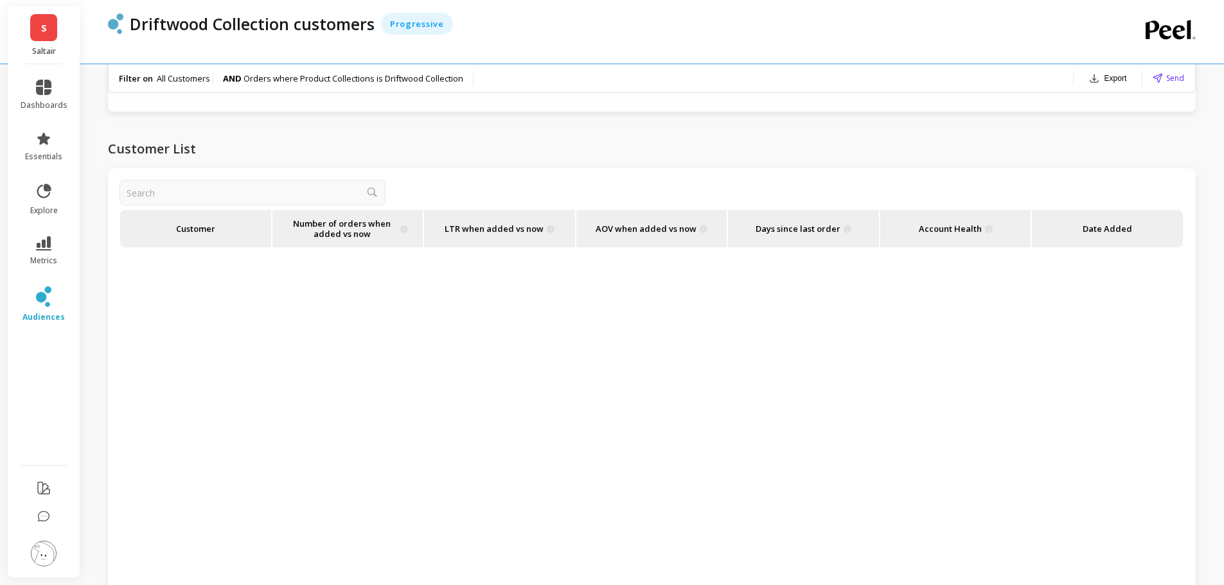
scroll to position [1285, 0]
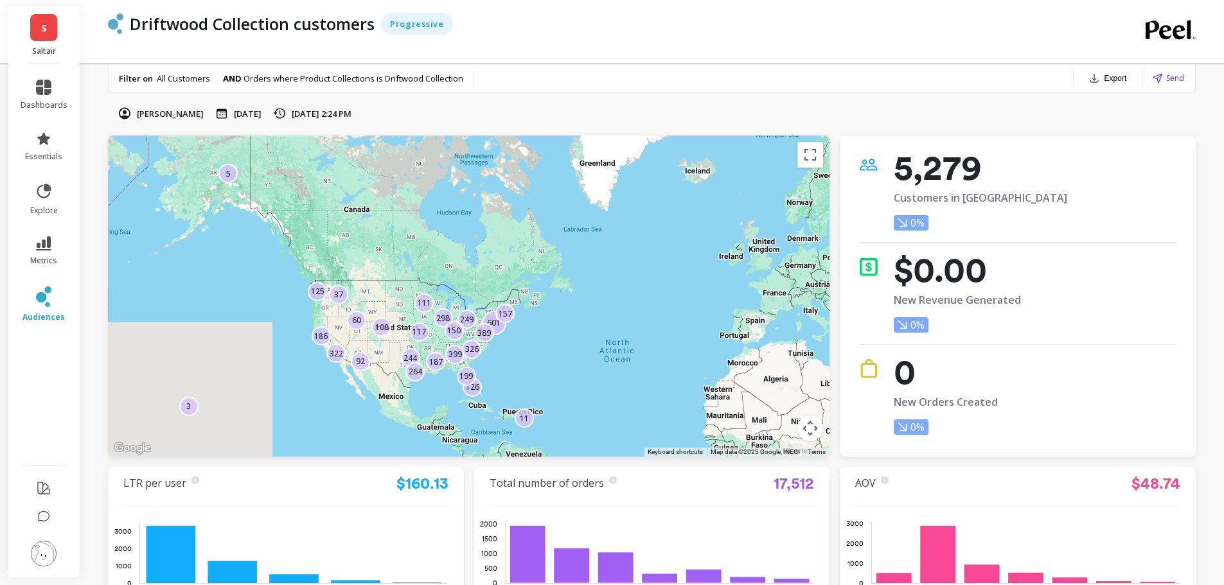
click at [1099, 84] on button "Export" at bounding box center [1108, 78] width 48 height 18
click at [1071, 112] on span "CSV" at bounding box center [1064, 112] width 19 height 13
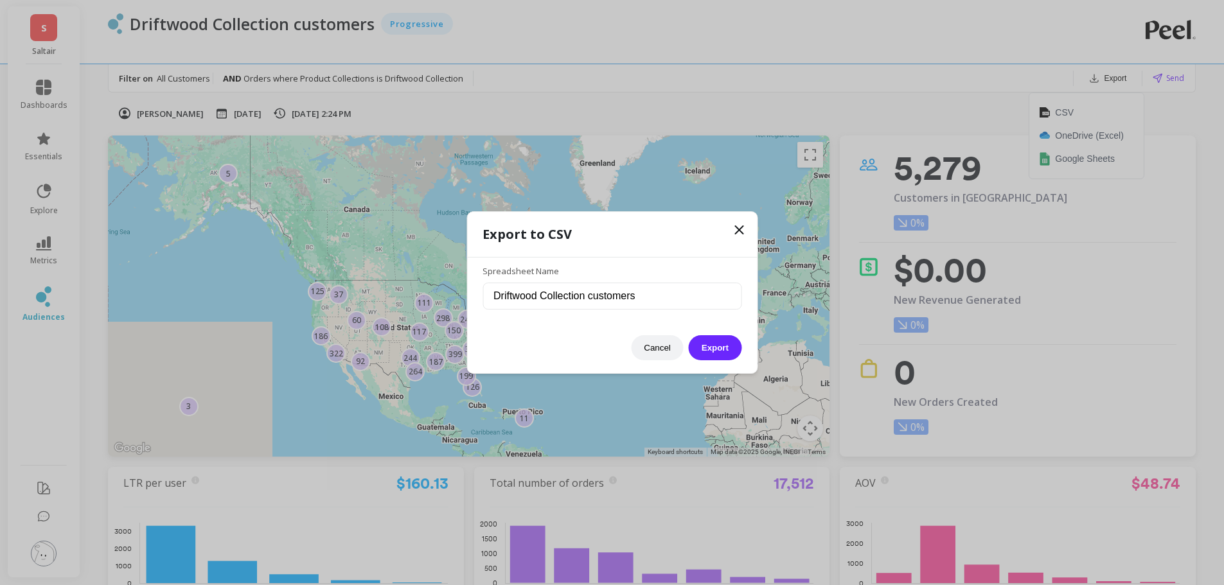
click at [717, 350] on button "Export" at bounding box center [715, 347] width 53 height 25
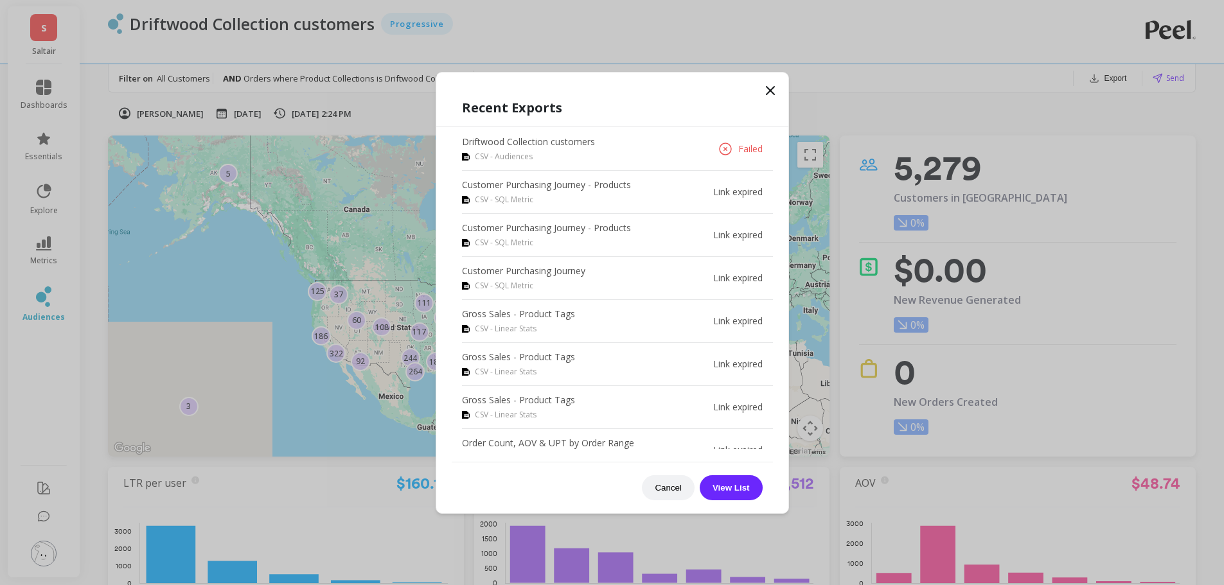
click at [740, 490] on button "View List" at bounding box center [731, 488] width 63 height 25
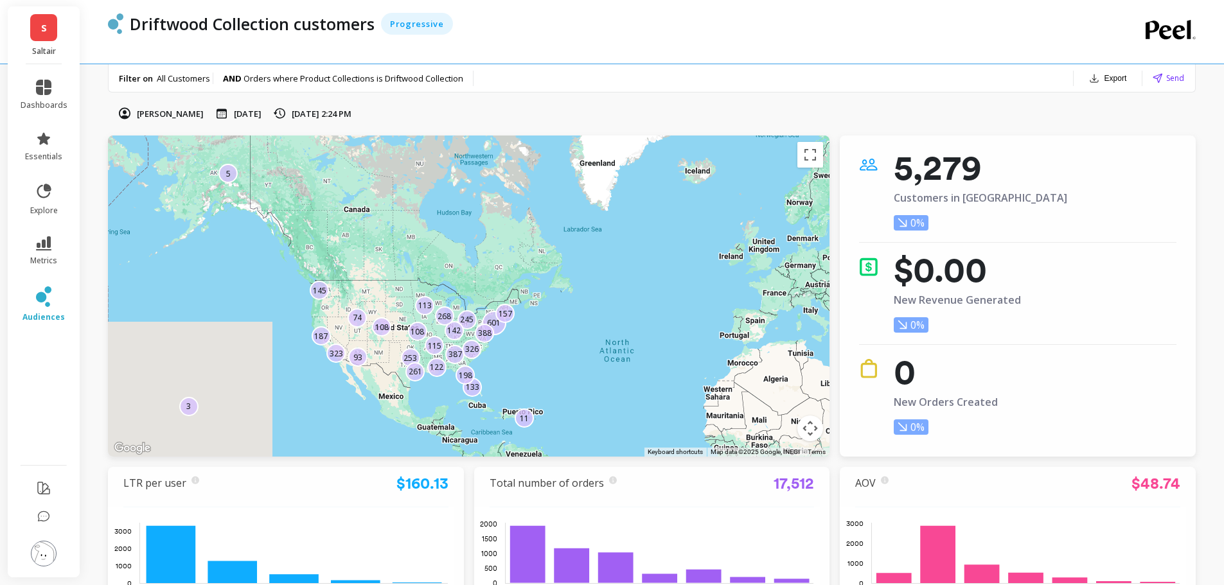
click at [278, 24] on p "Driftwood Collection customers" at bounding box center [252, 24] width 245 height 22
copy p "Driftwood Collection customers"
click at [51, 143] on icon at bounding box center [43, 138] width 15 height 15
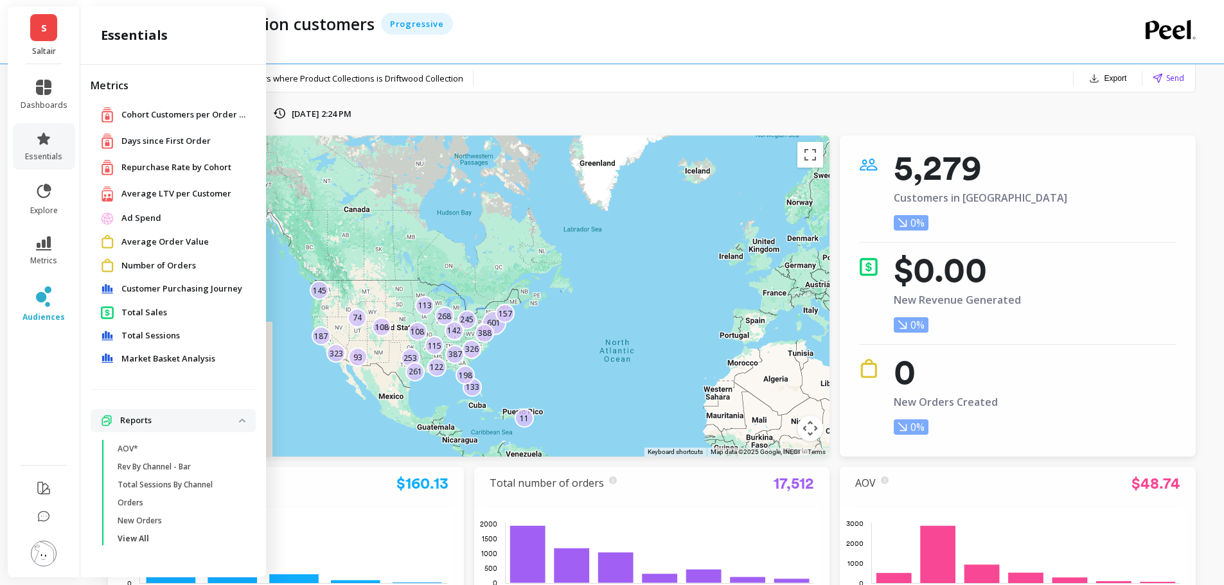
click at [147, 311] on span "Total Sales" at bounding box center [144, 313] width 46 height 13
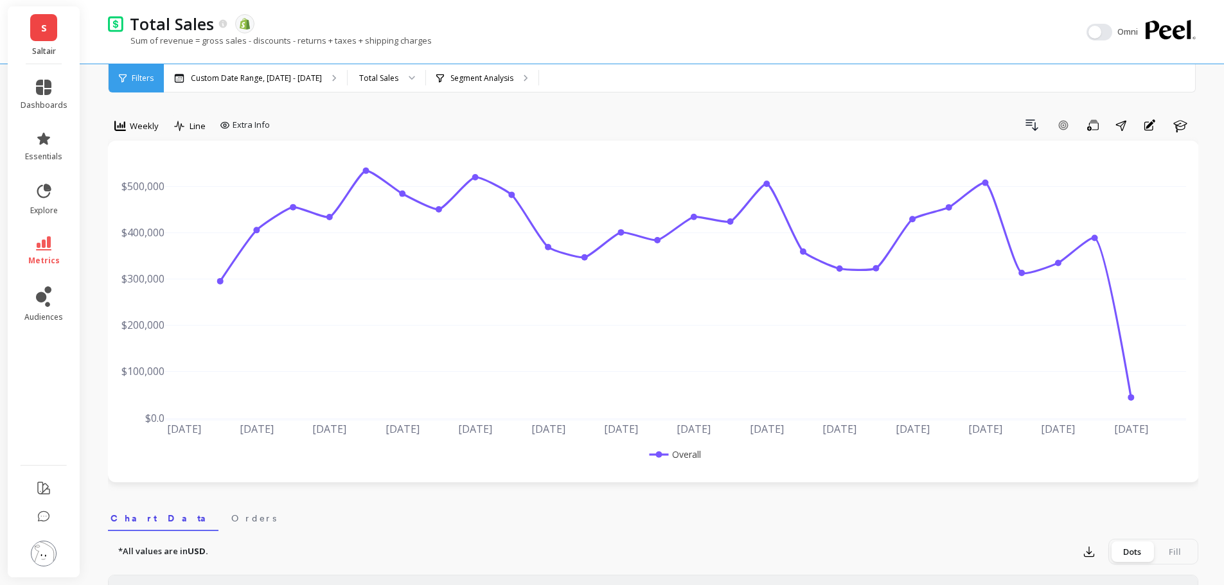
click at [51, 233] on li "metrics" at bounding box center [44, 251] width 62 height 45
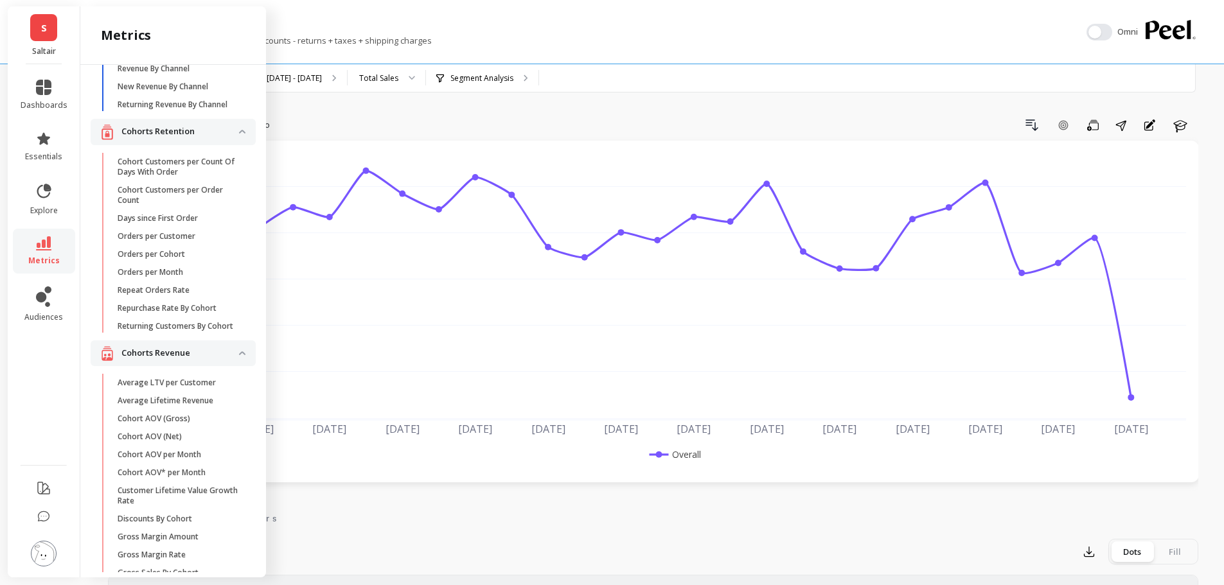
scroll to position [2373, 0]
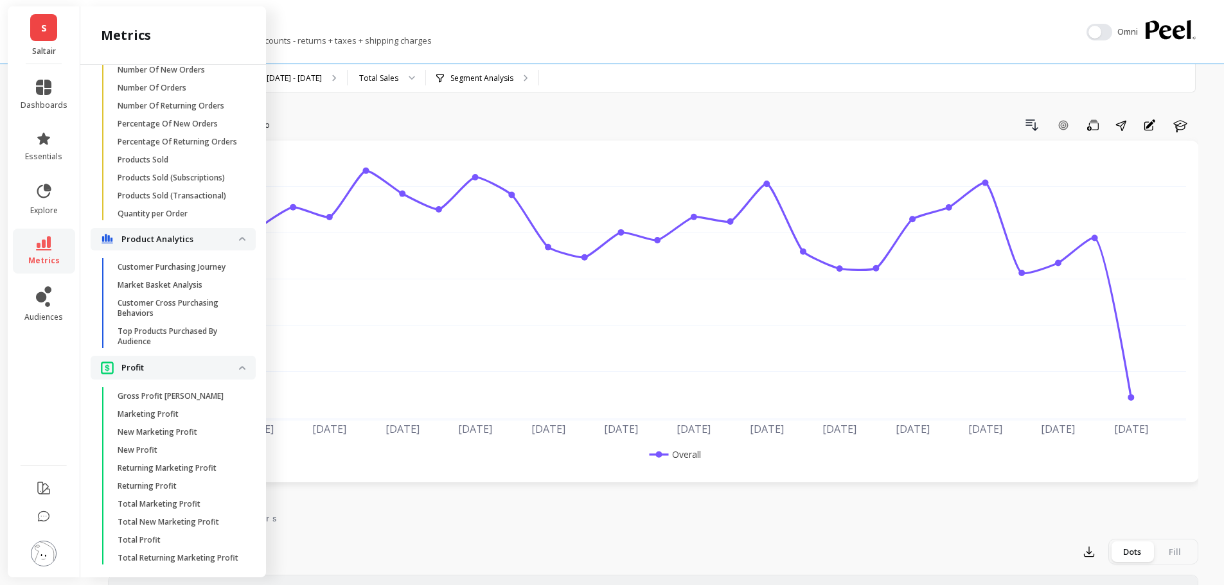
click at [192, 272] on p "Customer Purchasing Journey" at bounding box center [172, 267] width 108 height 10
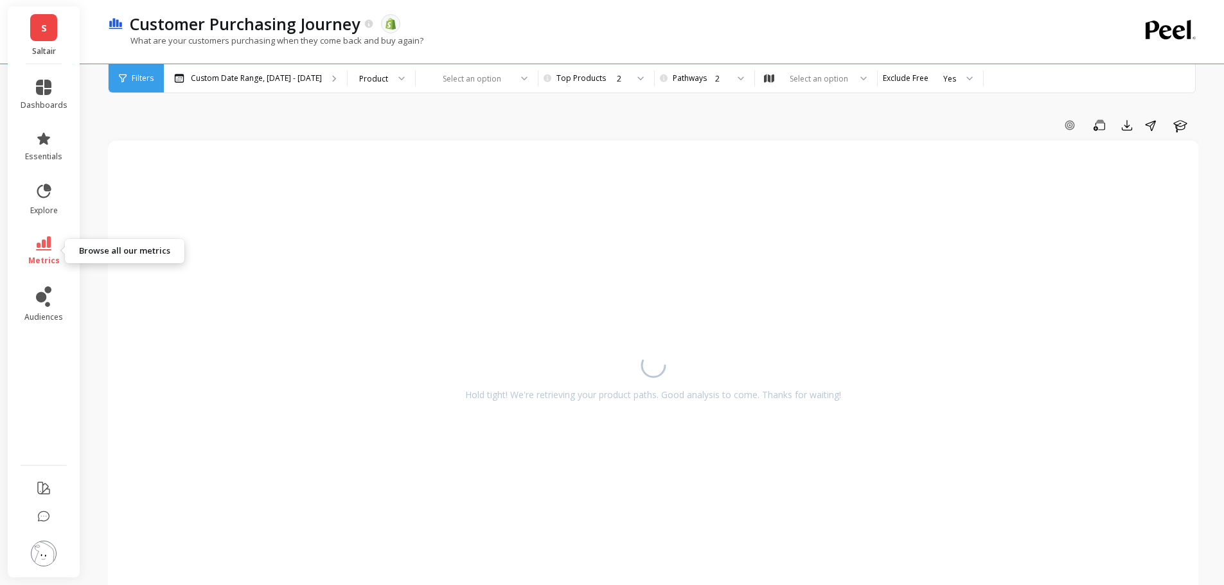
click at [46, 240] on icon at bounding box center [43, 243] width 15 height 14
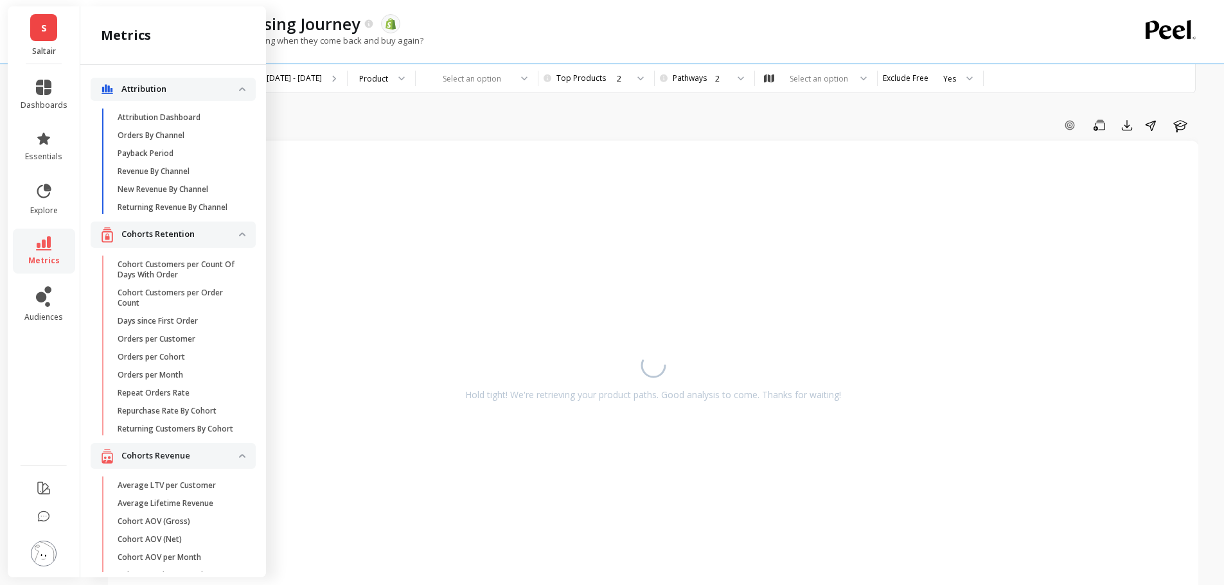
scroll to position [2373, 0]
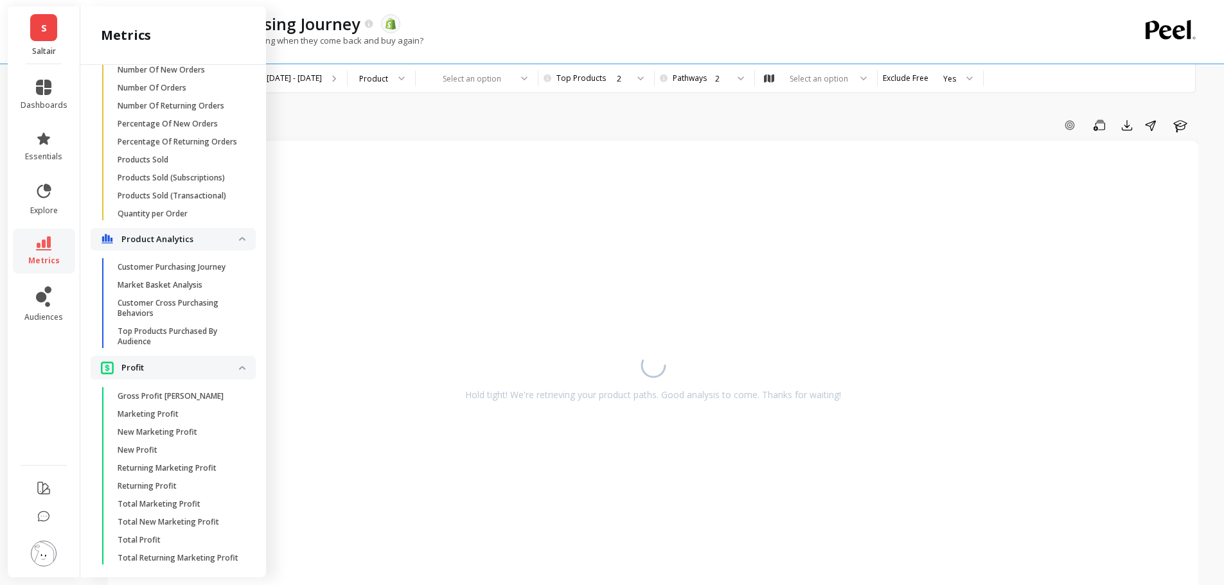
click at [166, 347] on p "Top Products Purchased By Audience" at bounding box center [179, 336] width 123 height 21
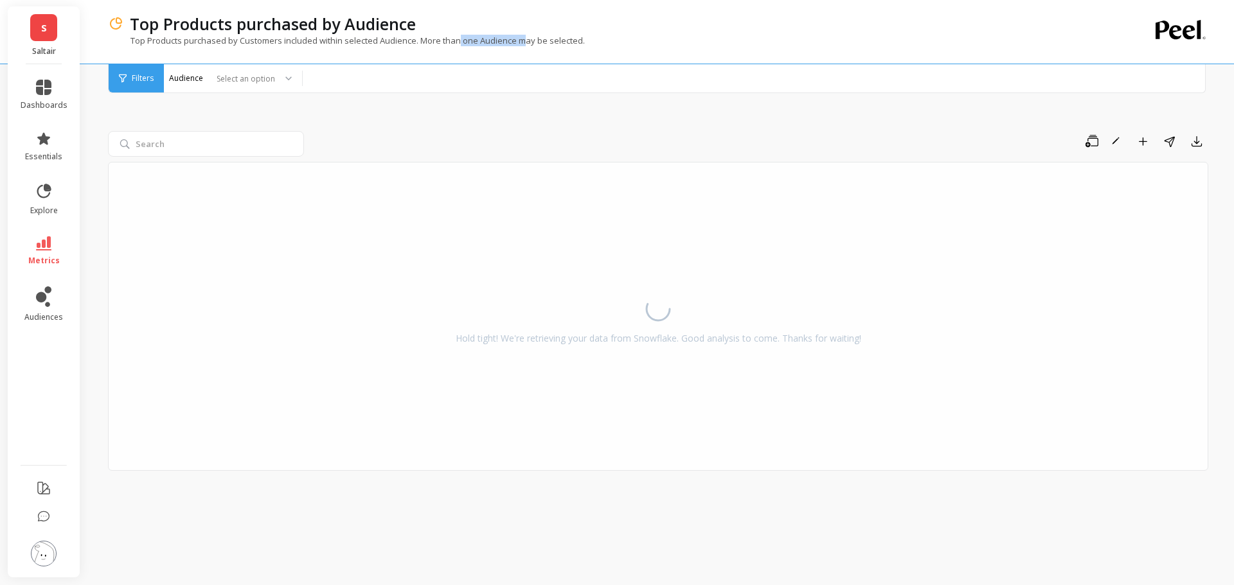
drag, startPoint x: 461, startPoint y: 44, endPoint x: 522, endPoint y: 42, distance: 61.1
click at [522, 42] on p "Top Products purchased by Customers included within selected Audience. More tha…" at bounding box center [346, 41] width 477 height 12
click at [265, 81] on div at bounding box center [243, 79] width 64 height 12
click at [254, 226] on div "Driftwood Collection customers" at bounding box center [232, 224] width 121 height 12
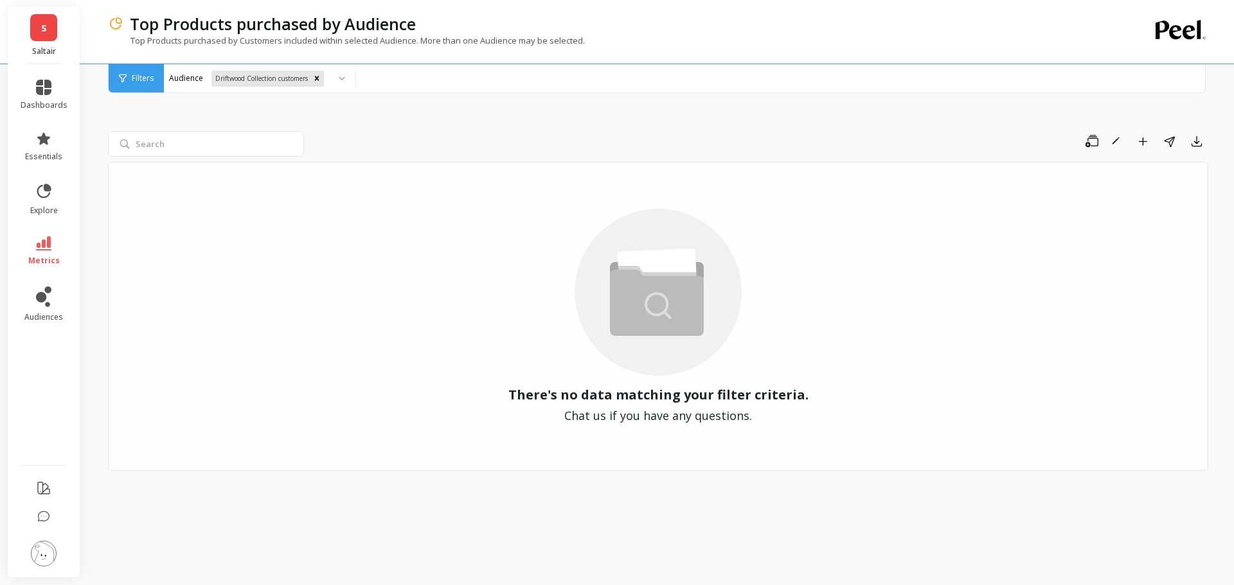
click at [526, 130] on div "Save Rename Add to Dashboard Share Export There's no data matching your filter …" at bounding box center [658, 318] width 1100 height 502
click at [524, 129] on div "Save Rename Add to Dashboard Share Export There's no data matching your filter …" at bounding box center [658, 318] width 1100 height 502
drag, startPoint x: 435, startPoint y: 42, endPoint x: 504, endPoint y: 38, distance: 69.5
click at [504, 38] on p "Top Products purchased by Customers included within selected Audience. More tha…" at bounding box center [346, 41] width 477 height 12
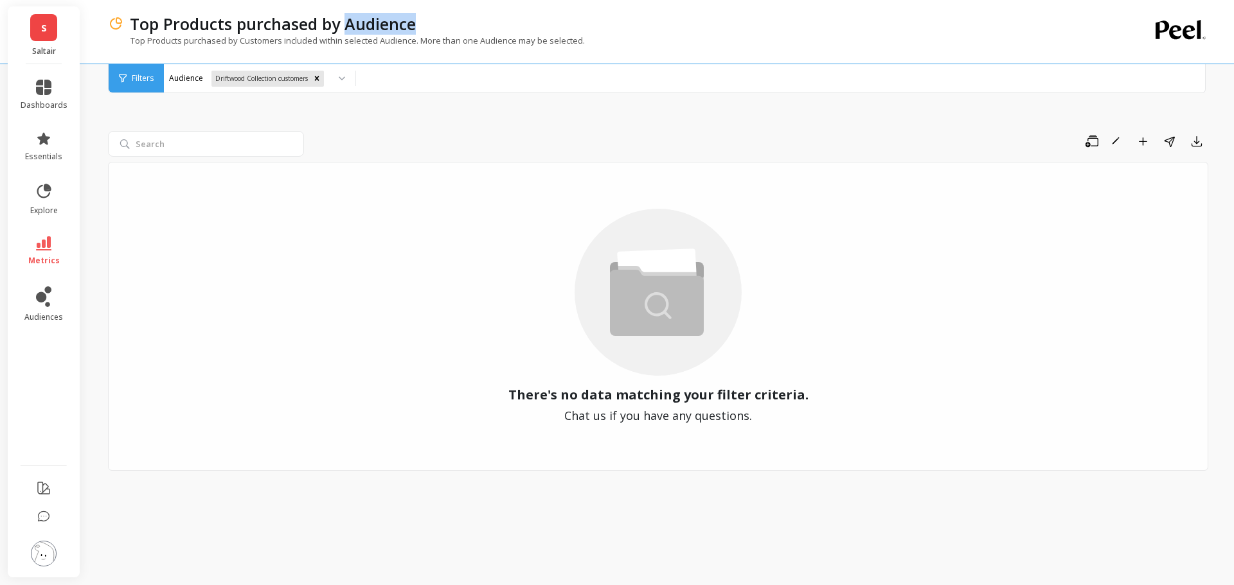
drag, startPoint x: 409, startPoint y: 23, endPoint x: 425, endPoint y: 23, distance: 16.1
click at [425, 23] on div "Top Products purchased by Audience" at bounding box center [612, 24] width 979 height 22
click at [320, 82] on icon "Remove Driftwood Collection customers" at bounding box center [316, 78] width 9 height 9
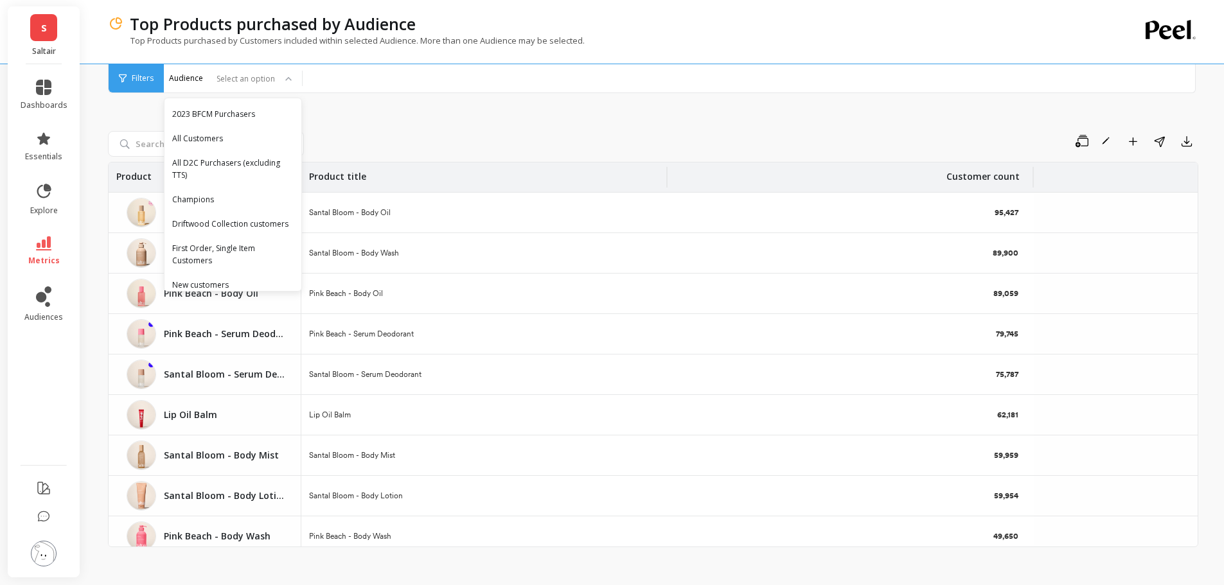
click at [395, 121] on div "Save Rename Add to Dashboard Share Export Product Product title Customer count …" at bounding box center [653, 324] width 1091 height 515
click at [245, 73] on div at bounding box center [243, 79] width 64 height 12
click at [263, 114] on div "2023 BFCM Purchasers" at bounding box center [232, 114] width 121 height 12
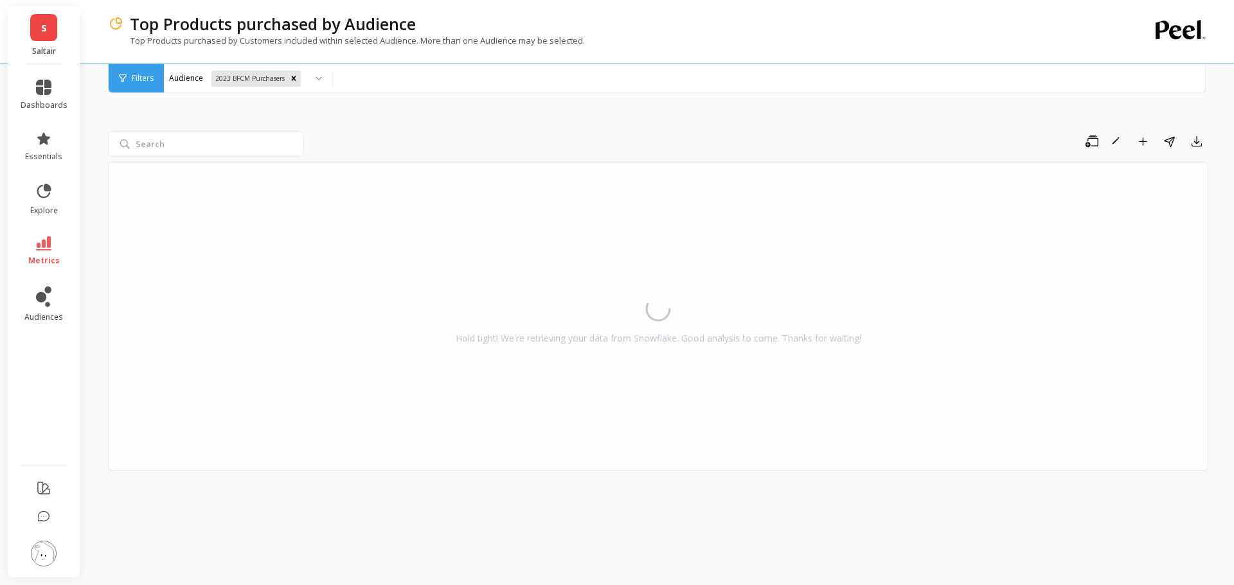
click at [423, 110] on div "Save Rename Add to Dashboard Share Export Hold tight! We're retrieving your dat…" at bounding box center [658, 318] width 1100 height 502
click at [55, 293] on link "audiences" at bounding box center [44, 305] width 47 height 36
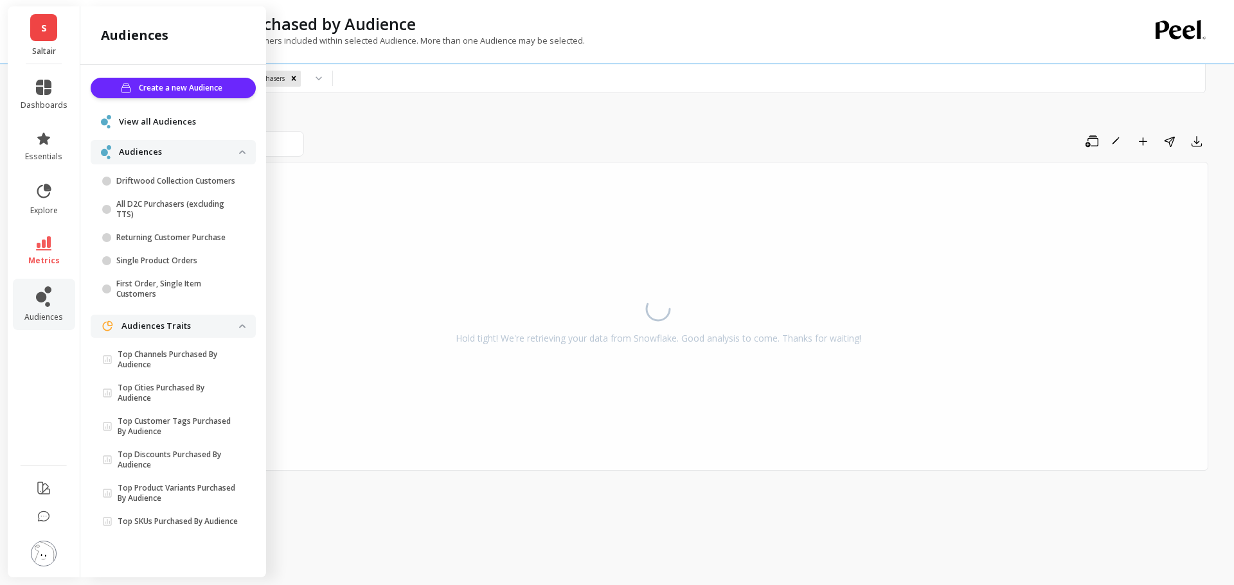
drag, startPoint x: 163, startPoint y: 91, endPoint x: 181, endPoint y: 121, distance: 35.7
click at [181, 121] on ul "Create a new Audience View all Audiences Audiences Driftwood Collection Custome…" at bounding box center [173, 307] width 165 height 458
click at [163, 118] on span "View all Audiences" at bounding box center [157, 122] width 77 height 13
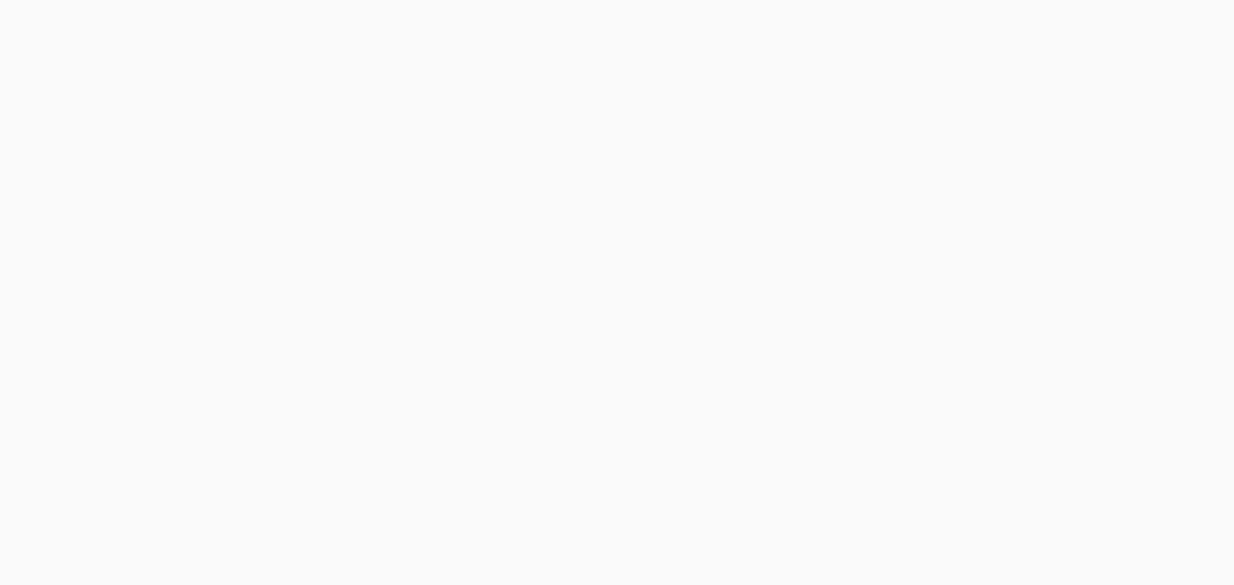
click at [37, 0] on html at bounding box center [617, 0] width 1234 height 0
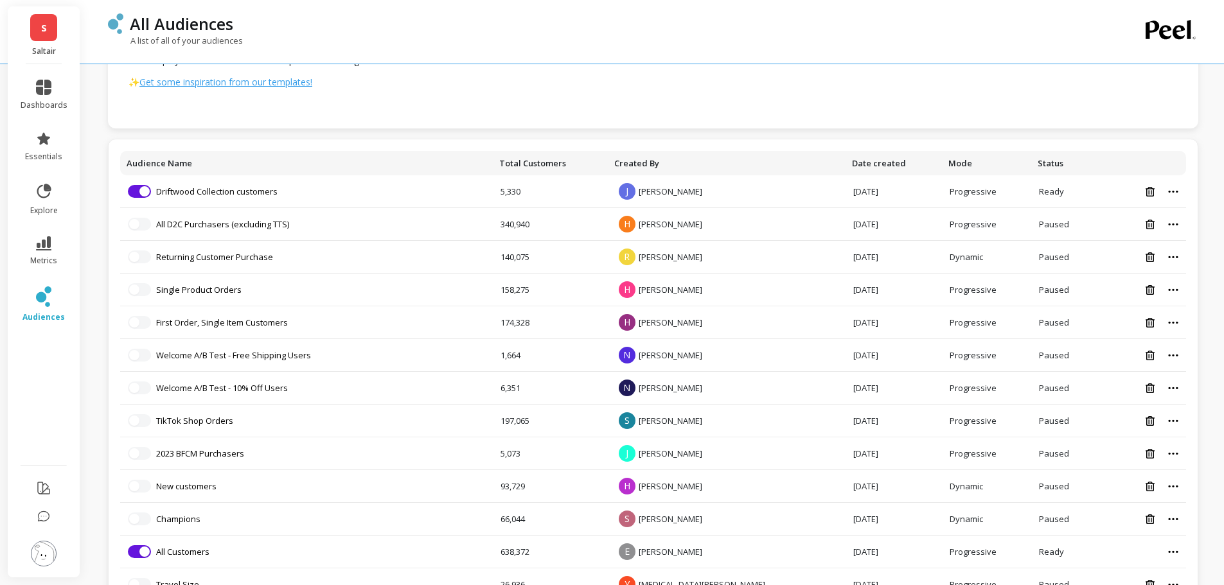
scroll to position [231, 0]
click at [236, 194] on link "Driftwood Collection customers" at bounding box center [216, 190] width 121 height 12
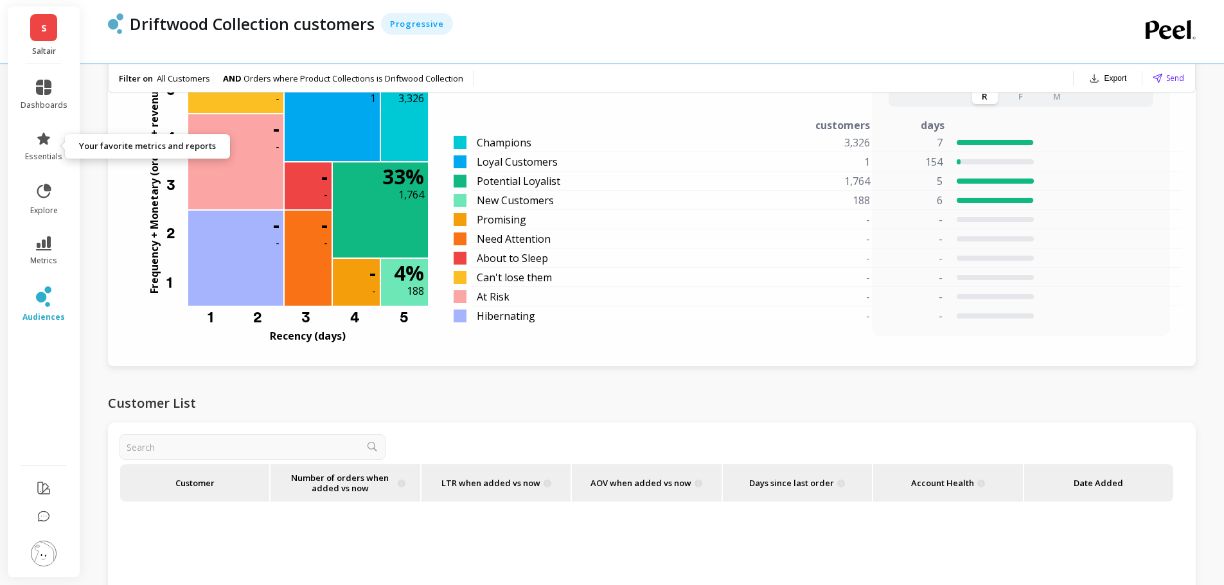
scroll to position [1092, 0]
click at [52, 251] on link "metrics" at bounding box center [44, 251] width 47 height 30
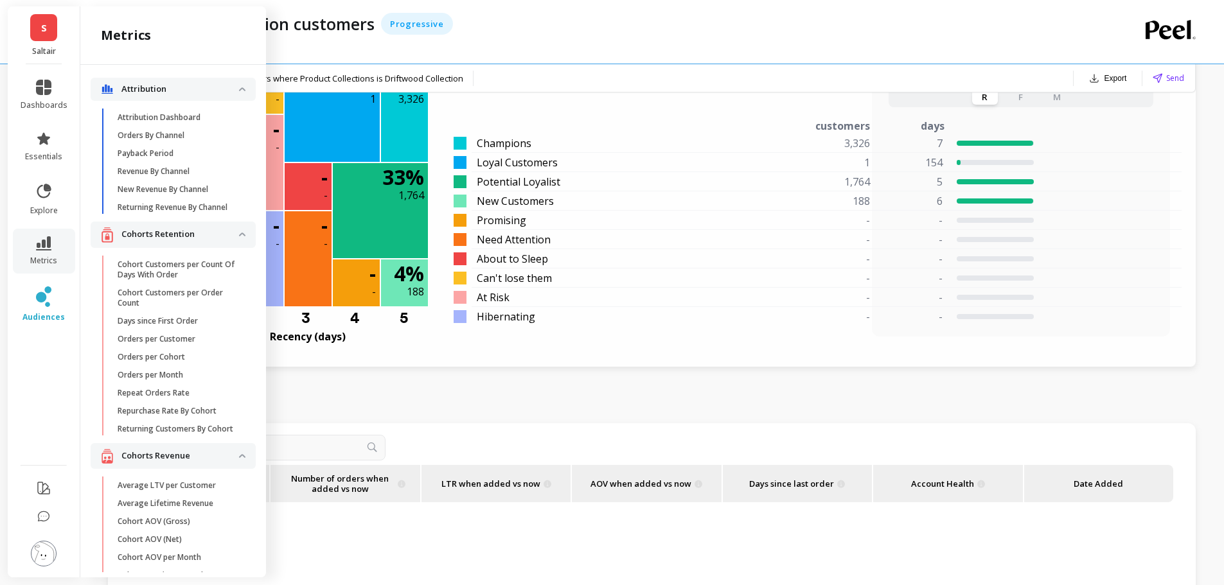
scroll to position [2363, 0]
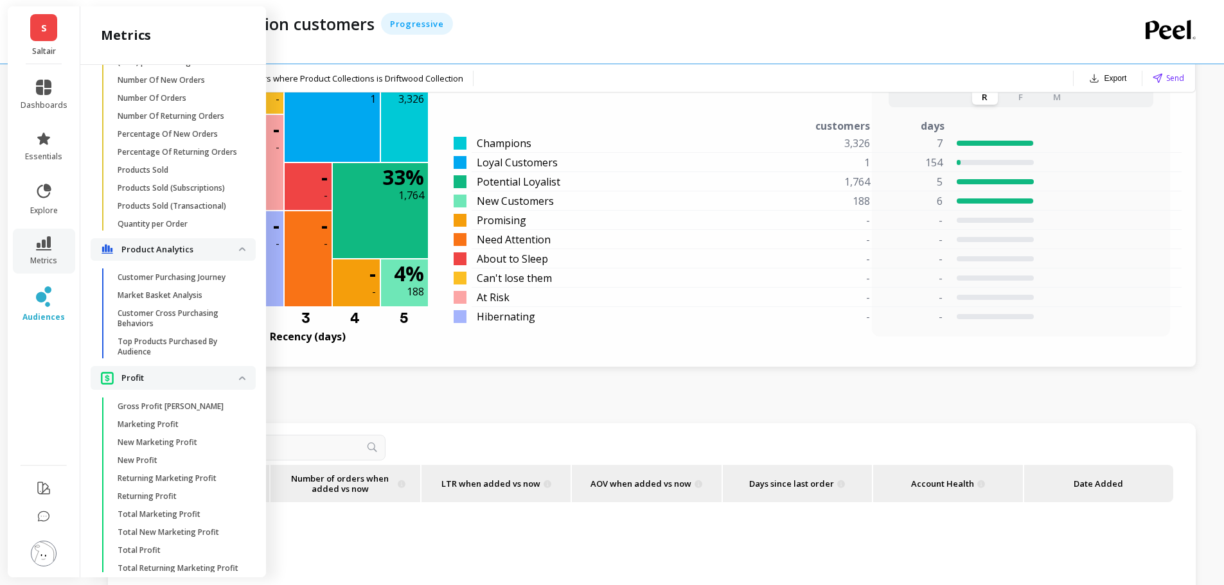
click at [199, 357] on p "Top Products Purchased By Audience" at bounding box center [179, 347] width 123 height 21
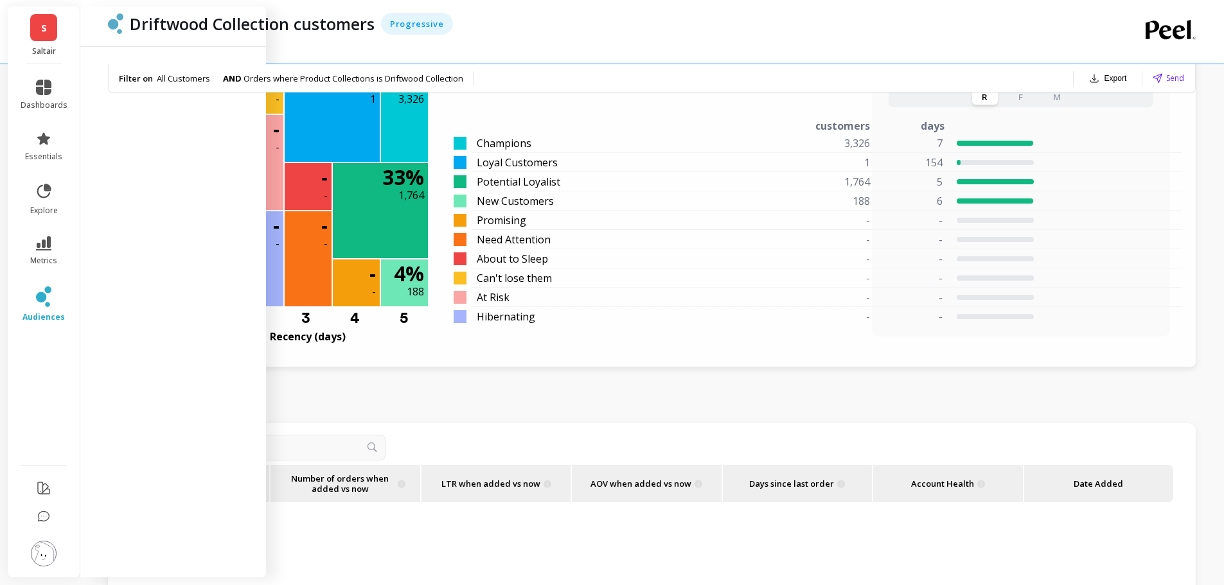
scroll to position [0, 0]
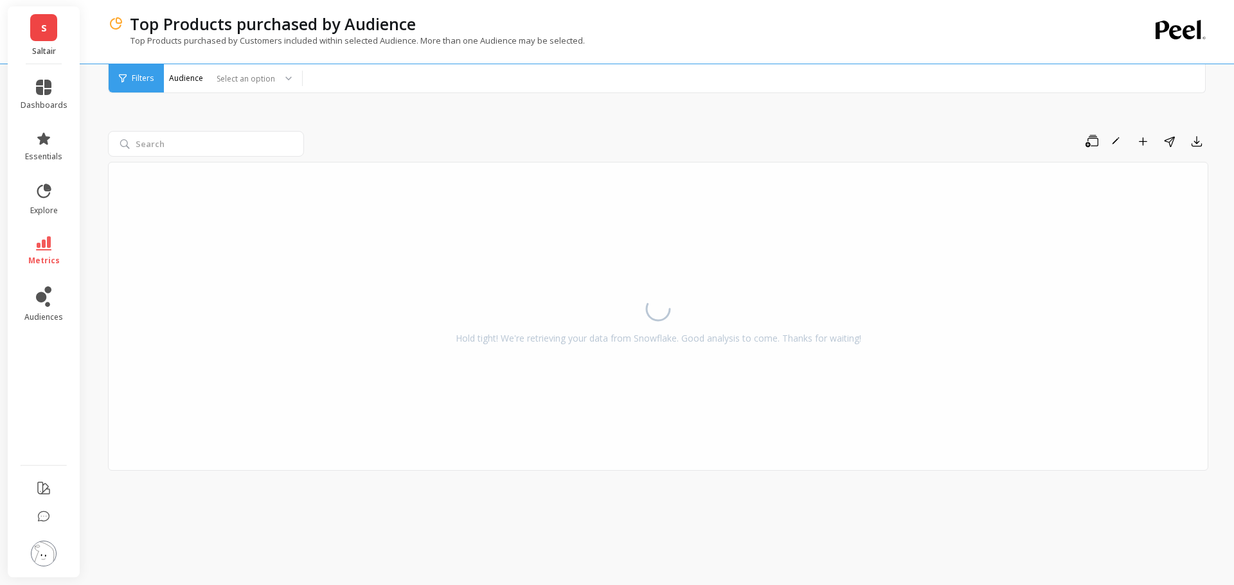
click at [262, 79] on div at bounding box center [243, 79] width 64 height 12
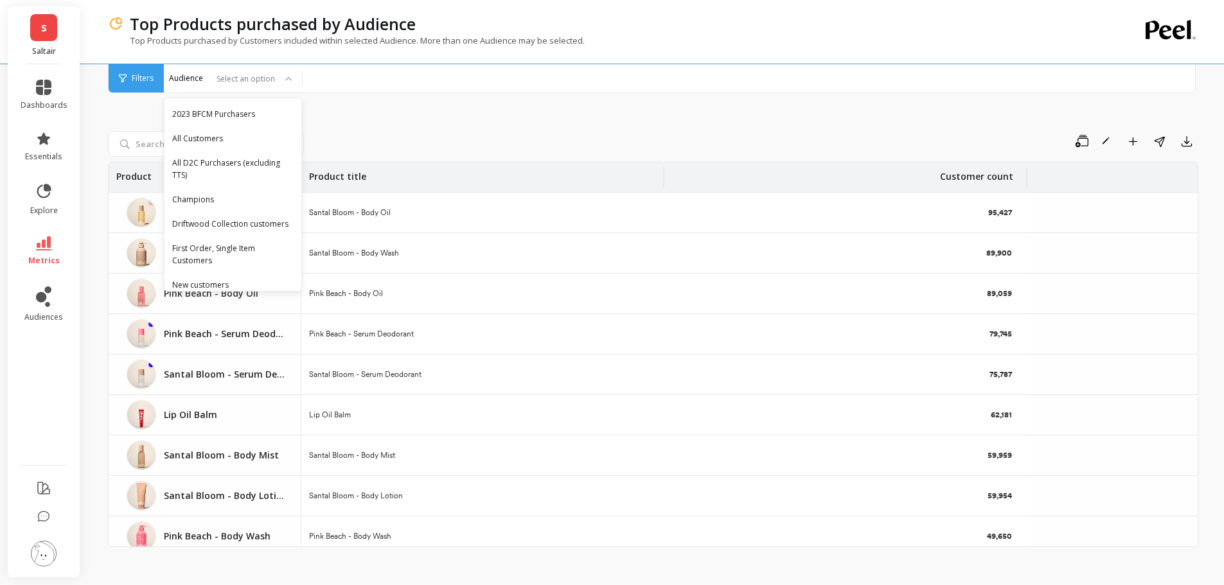
click at [238, 201] on div "Champions" at bounding box center [232, 199] width 121 height 12
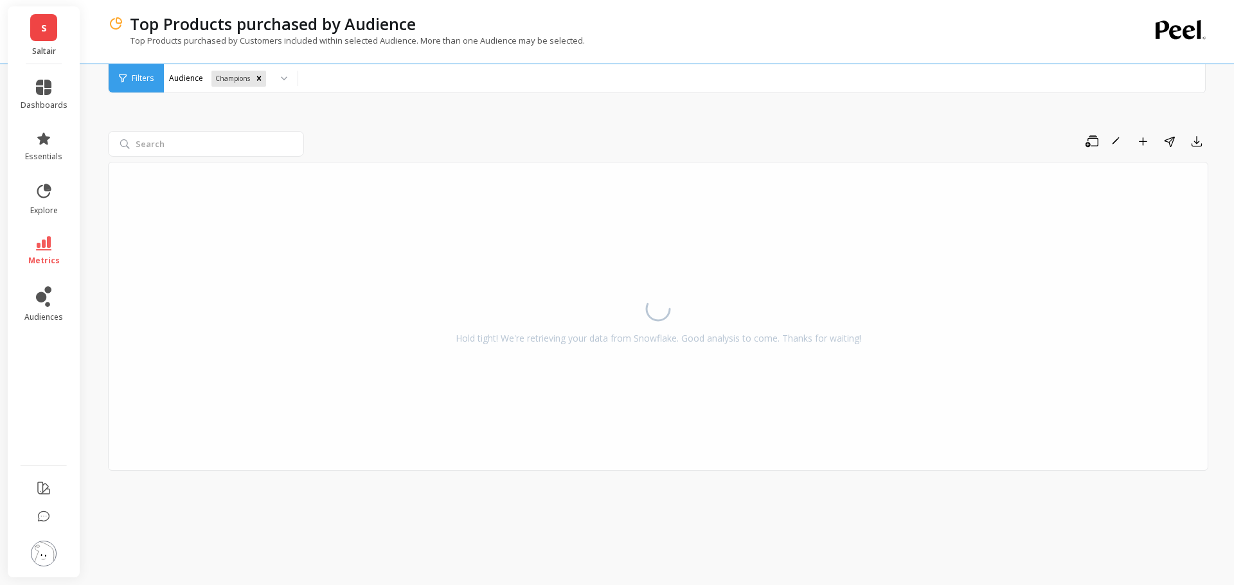
click at [398, 128] on div "Save Rename Add to Dashboard Share Export Hold tight! We're retrieving your dat…" at bounding box center [658, 318] width 1100 height 502
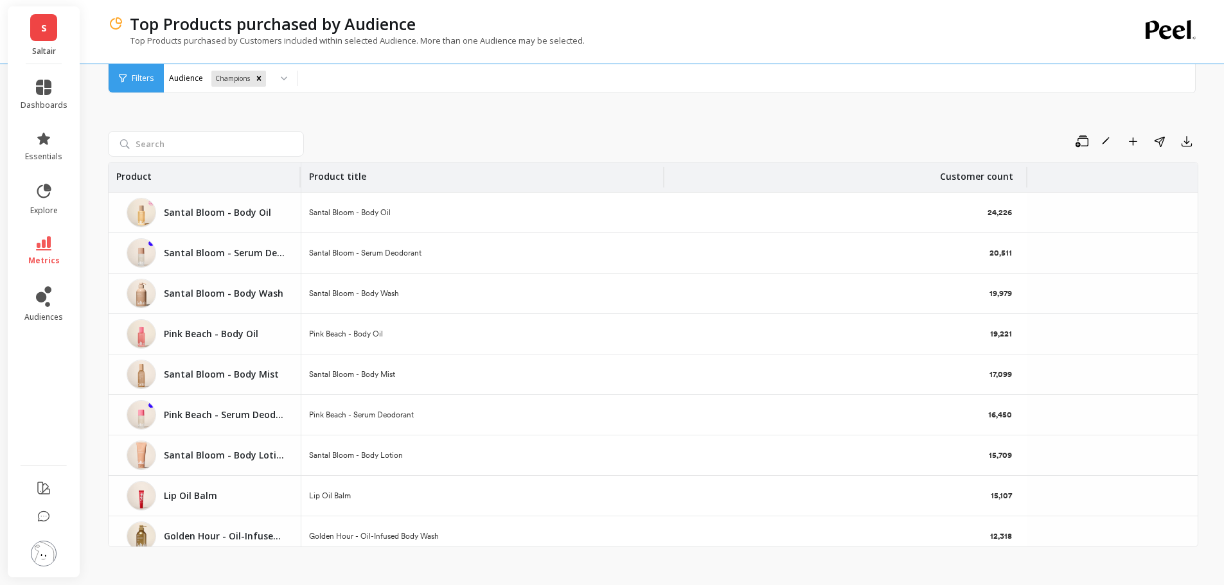
click at [262, 78] on icon "Remove Champions" at bounding box center [258, 78] width 9 height 9
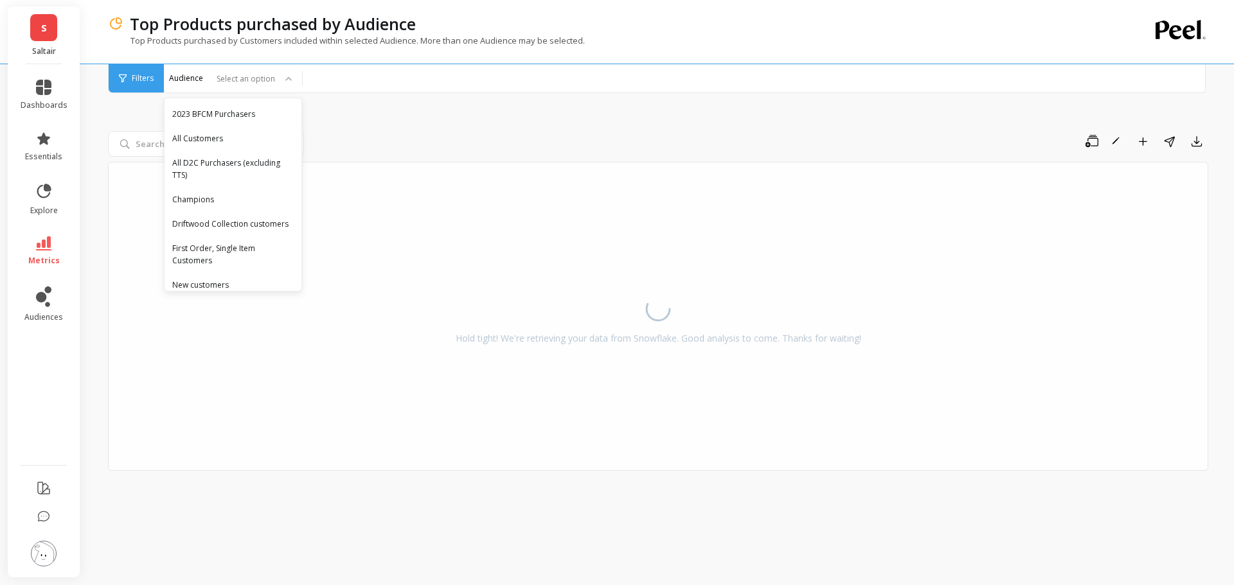
click at [267, 77] on div at bounding box center [243, 79] width 64 height 12
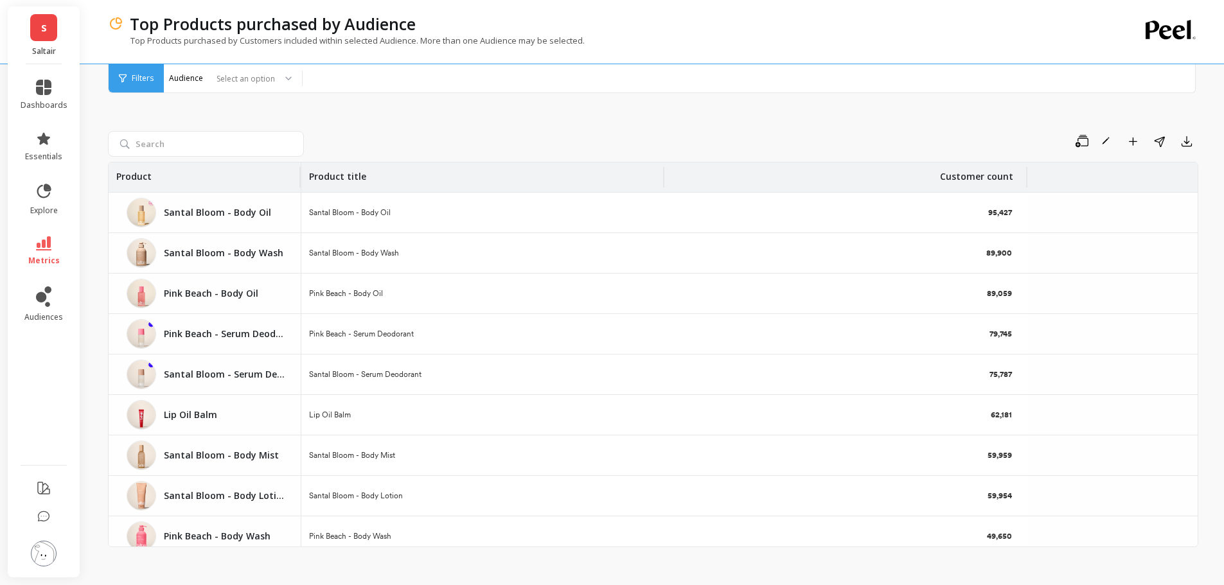
click at [262, 80] on div at bounding box center [243, 79] width 64 height 12
click at [231, 221] on div "Driftwood Collection customers" at bounding box center [232, 224] width 121 height 12
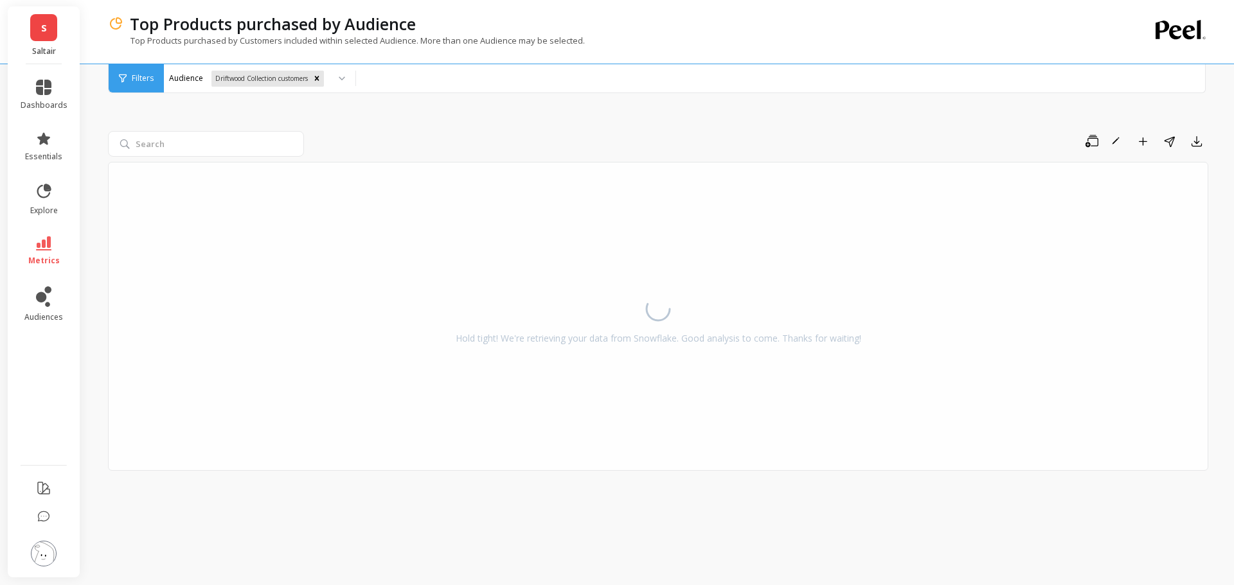
click at [343, 130] on div "Save Rename Add to Dashboard Share Export Hold tight! We're retrieving your dat…" at bounding box center [658, 318] width 1100 height 502
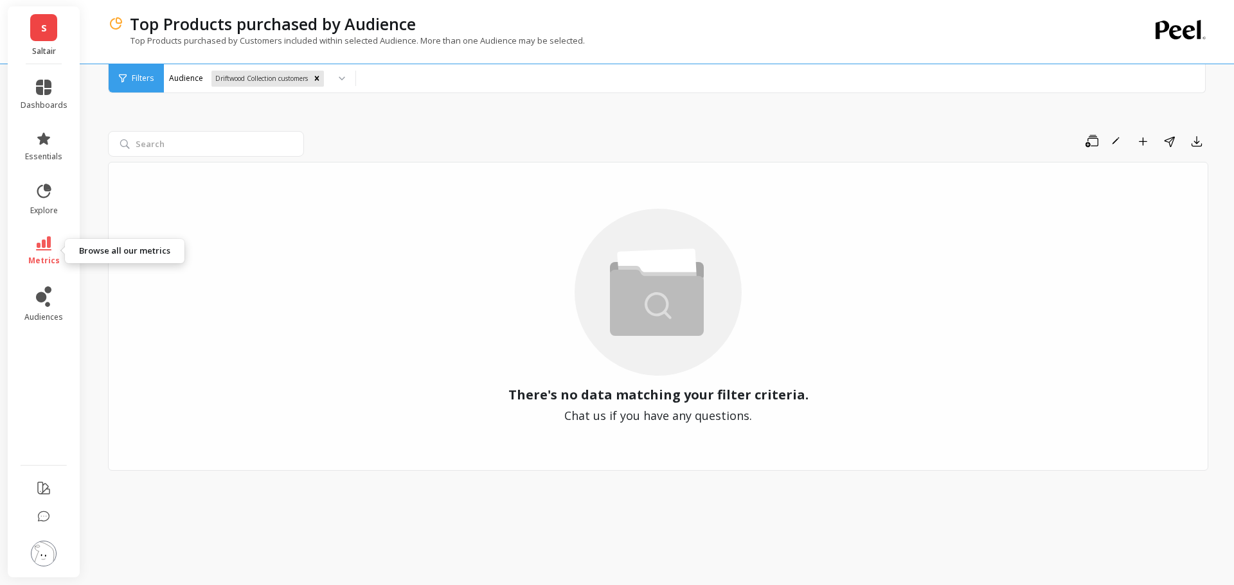
click at [55, 248] on link "metrics" at bounding box center [44, 251] width 47 height 30
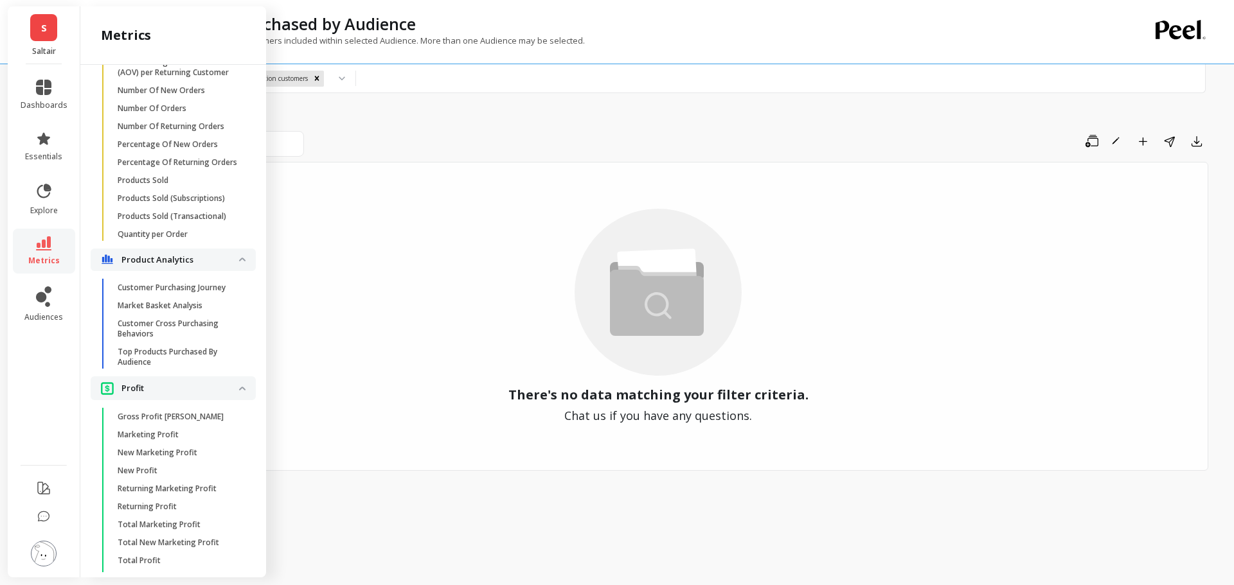
scroll to position [2363, 0]
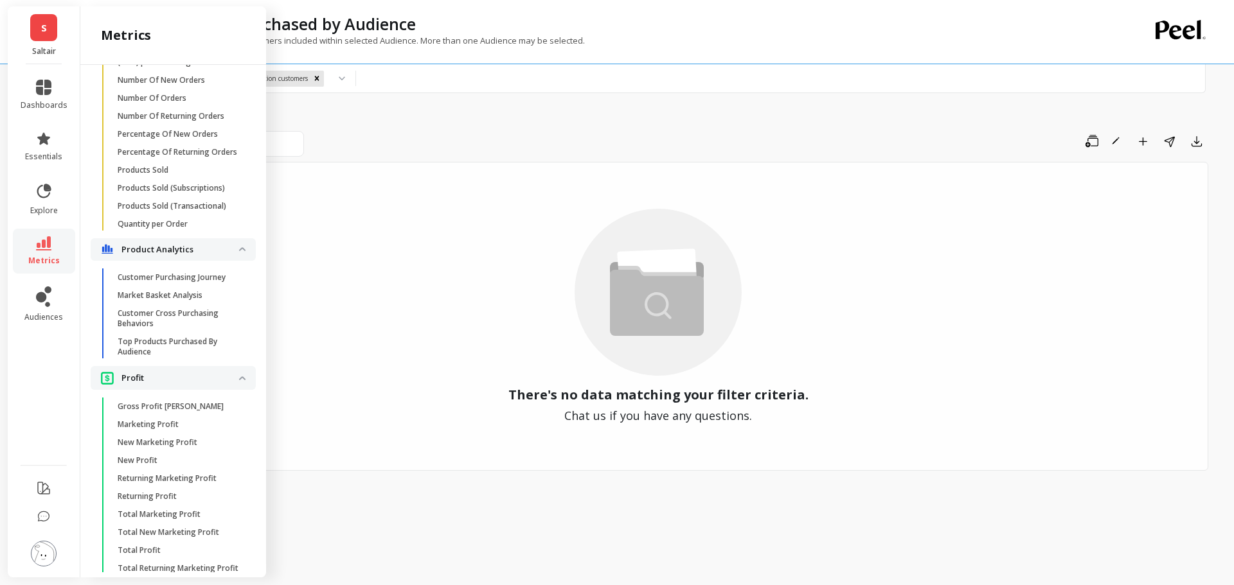
click at [189, 283] on p "Customer Purchasing Journey" at bounding box center [172, 277] width 108 height 10
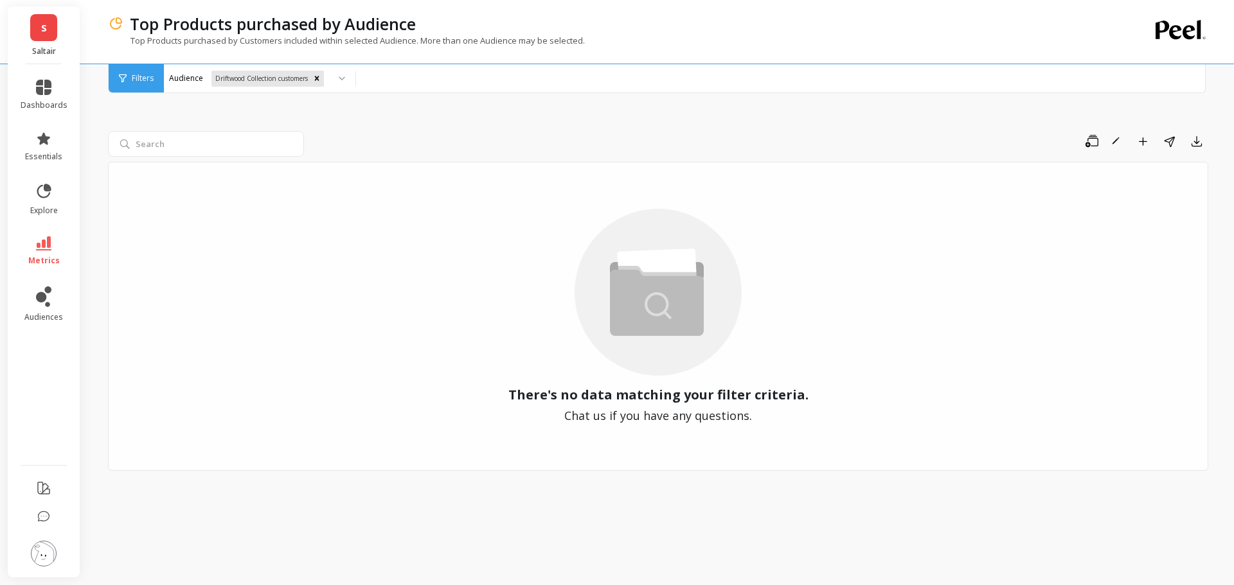
scroll to position [0, 0]
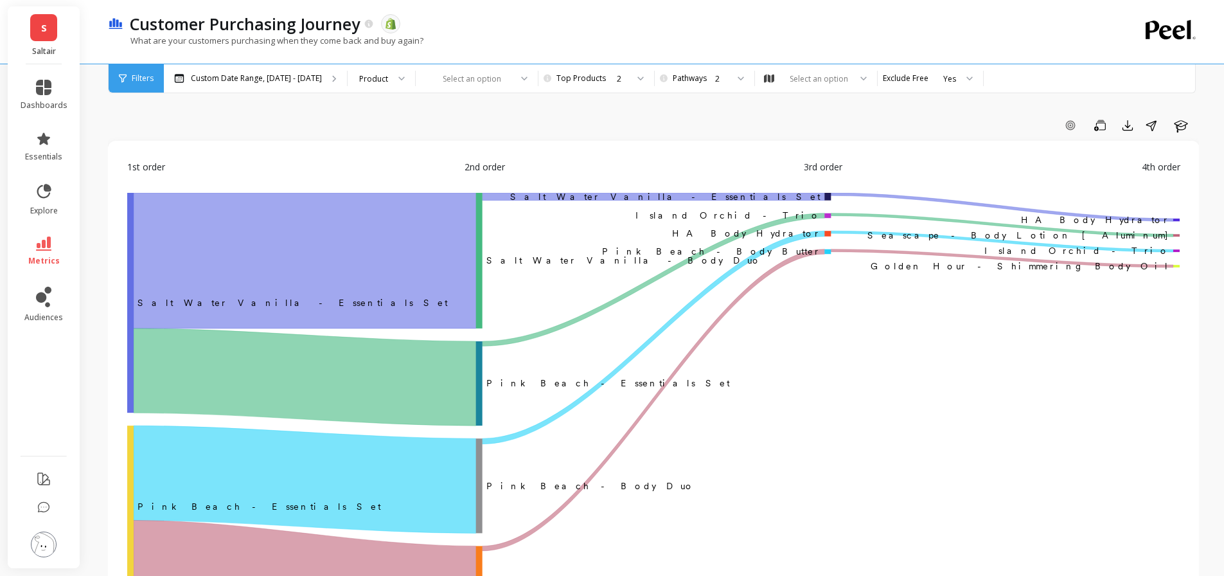
click at [465, 84] on div at bounding box center [469, 79] width 84 height 12
drag, startPoint x: 590, startPoint y: 127, endPoint x: 590, endPoint y: 91, distance: 36.6
click at [591, 127] on div "Add Goal Save Export Share Learn" at bounding box center [653, 125] width 1091 height 21
click at [389, 82] on div at bounding box center [396, 78] width 15 height 28
click at [570, 128] on div "Add Goal Save Export Share Learn" at bounding box center [653, 125] width 1091 height 21
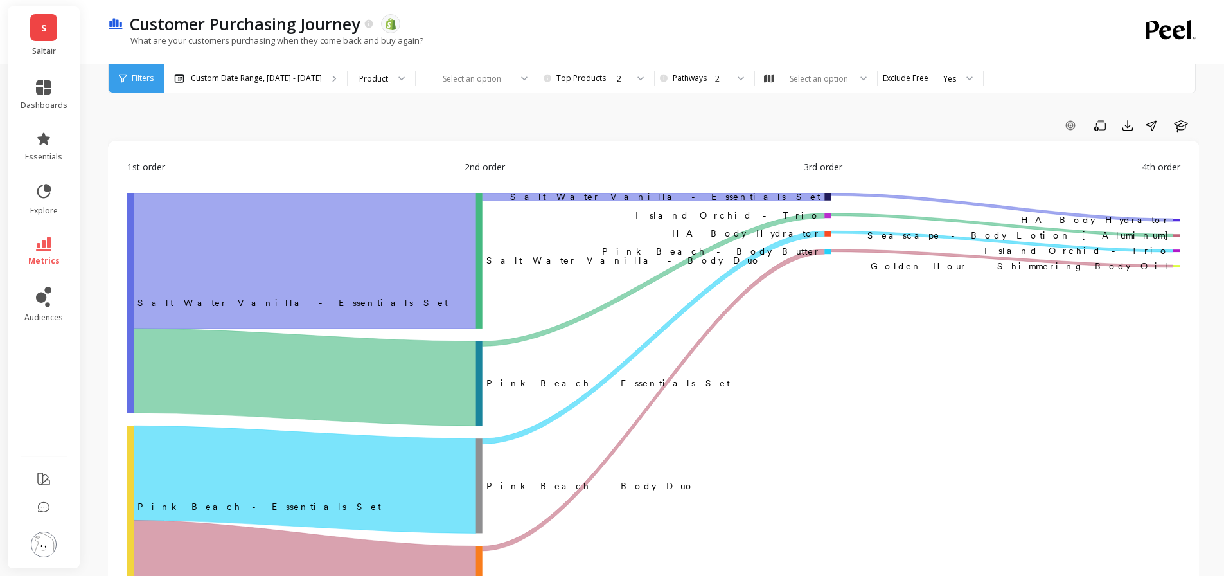
click at [132, 82] on span "Filters" at bounding box center [143, 78] width 22 height 10
click at [582, 82] on div "2" at bounding box center [595, 79] width 64 height 12
click at [668, 80] on div "2" at bounding box center [711, 78] width 87 height 28
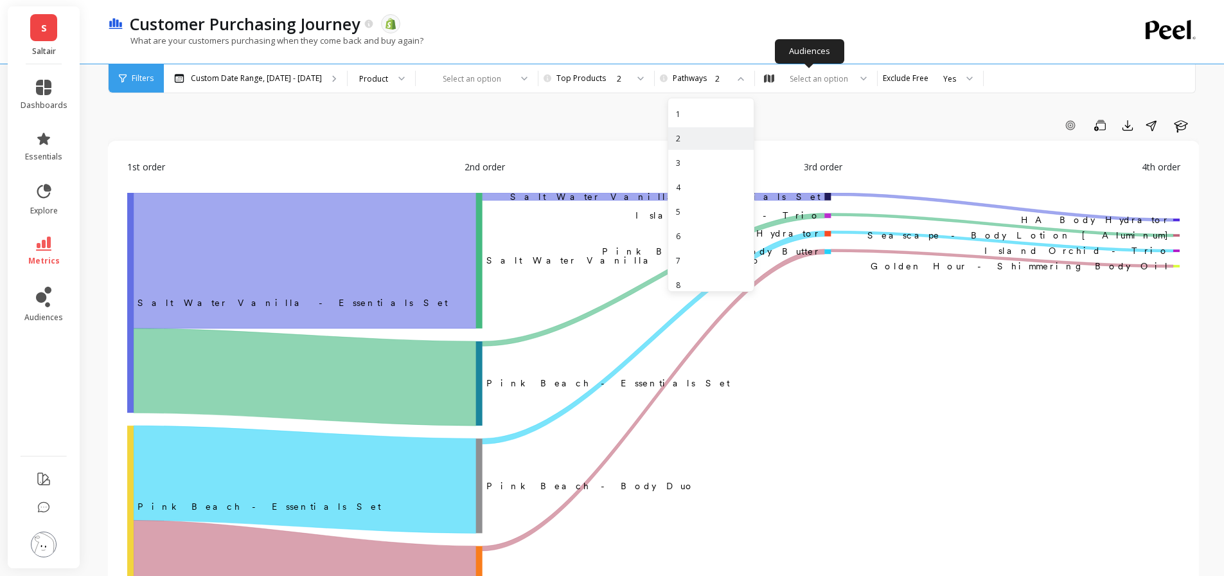
click at [797, 73] on div "Select an option" at bounding box center [819, 79] width 62 height 12
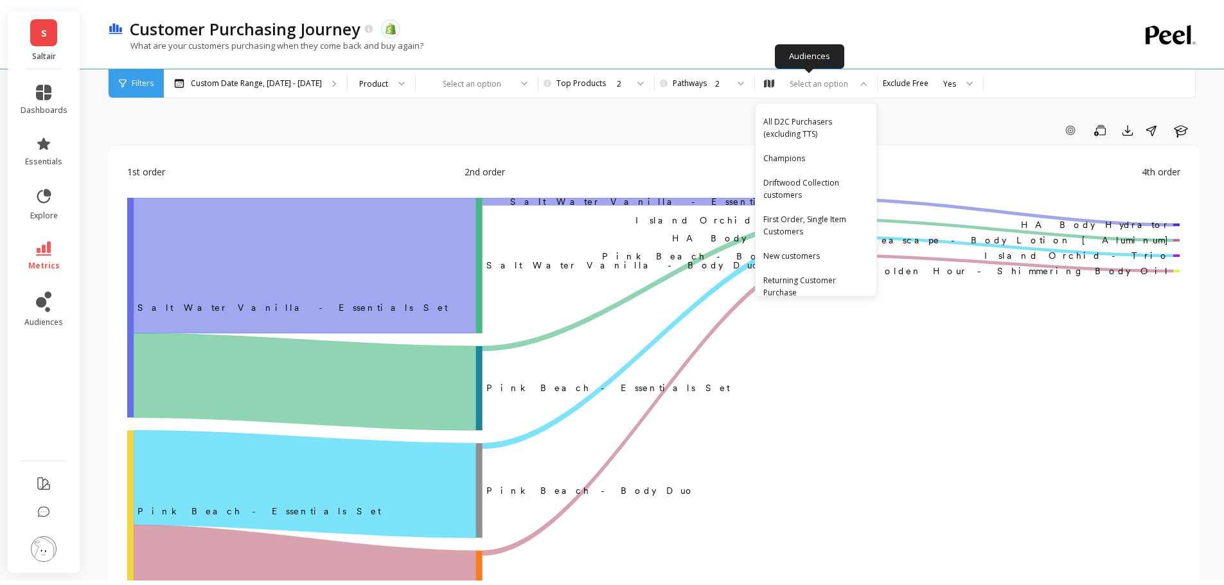
scroll to position [64, 0]
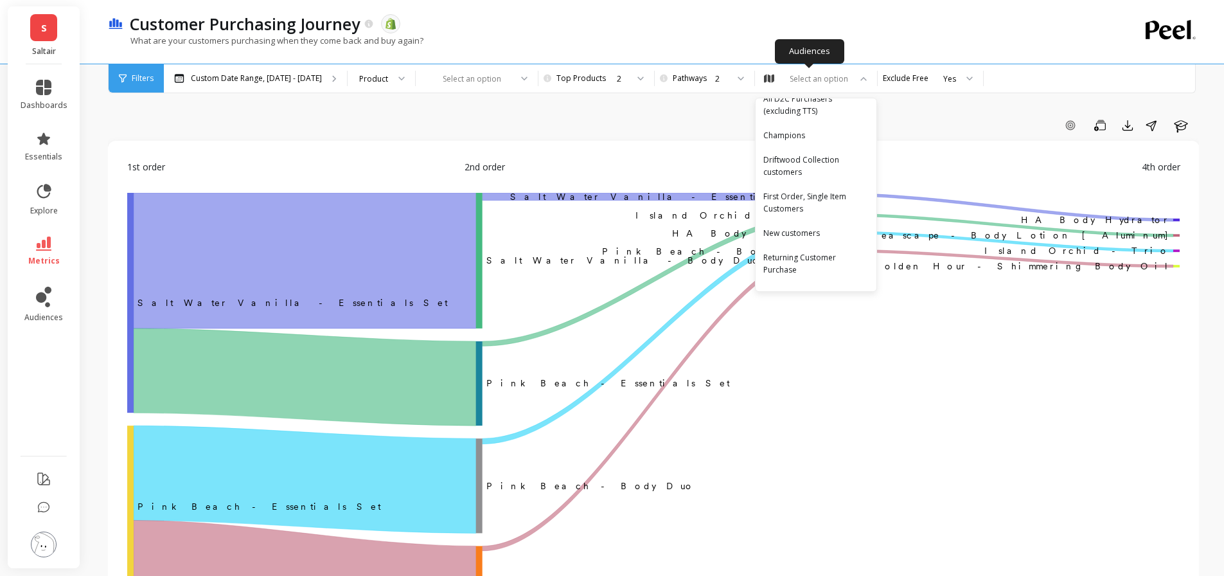
click at [802, 169] on div "Driftwood Collection customers" at bounding box center [815, 166] width 105 height 24
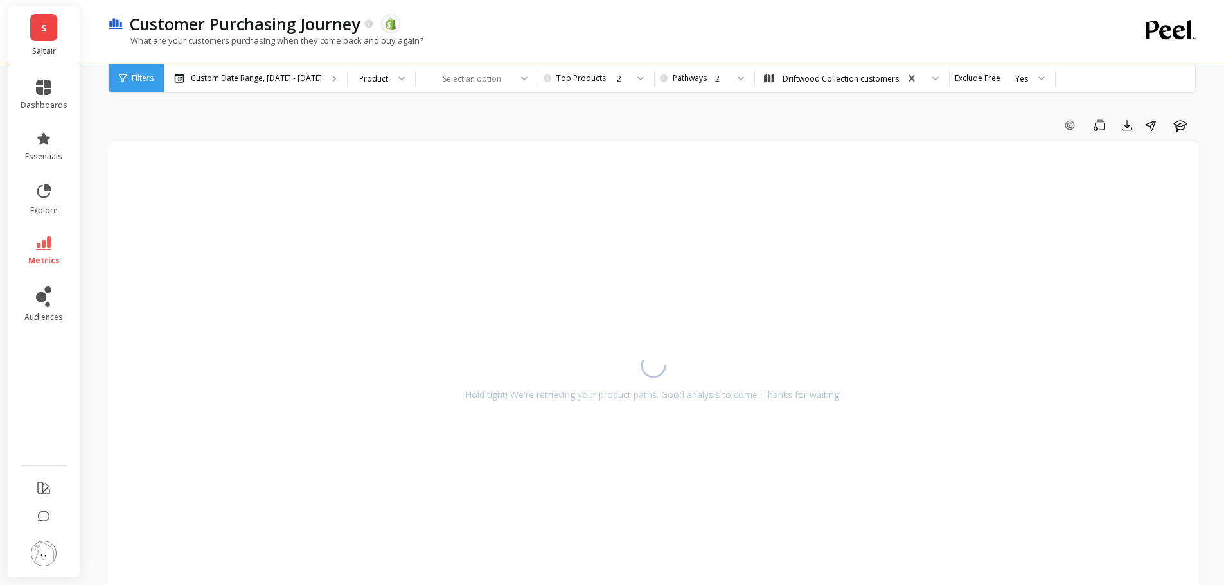
click at [744, 106] on div "Add Goal Save Export Share Learn Hold tight! We're retrieving your product path…" at bounding box center [653, 568] width 1091 height 1034
click at [744, 109] on div "Add Goal Save Export Share Learn Hold tight! We're retrieving your product path…" at bounding box center [653, 568] width 1091 height 1034
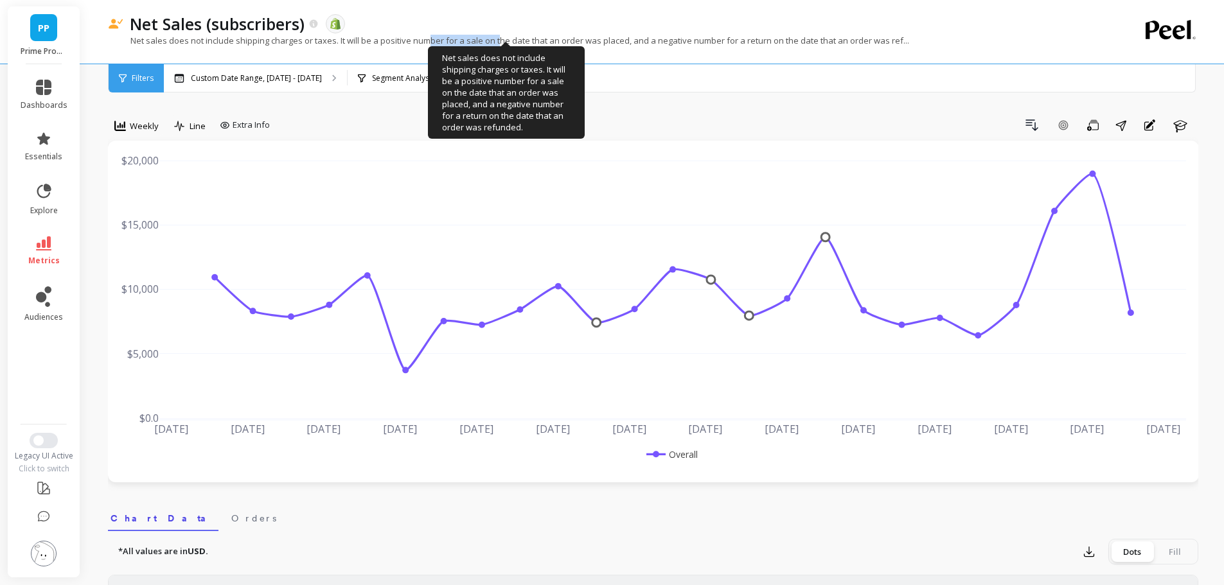
drag, startPoint x: 432, startPoint y: 44, endPoint x: 504, endPoint y: 42, distance: 72.0
click at [504, 42] on p "Net sales does not include shipping charges or taxes. It will be a positive num…" at bounding box center [508, 41] width 801 height 12
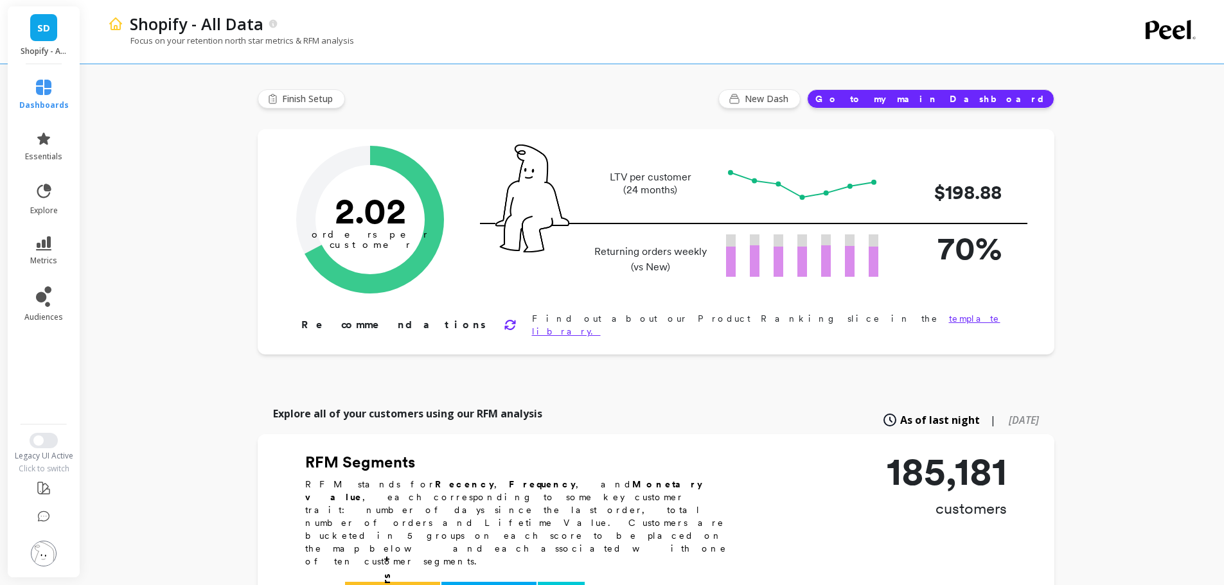
click at [447, 90] on div "Finish Setup New Dash Go to my main Dashboard" at bounding box center [656, 98] width 797 height 19
click at [44, 23] on span "SD" at bounding box center [43, 28] width 13 height 15
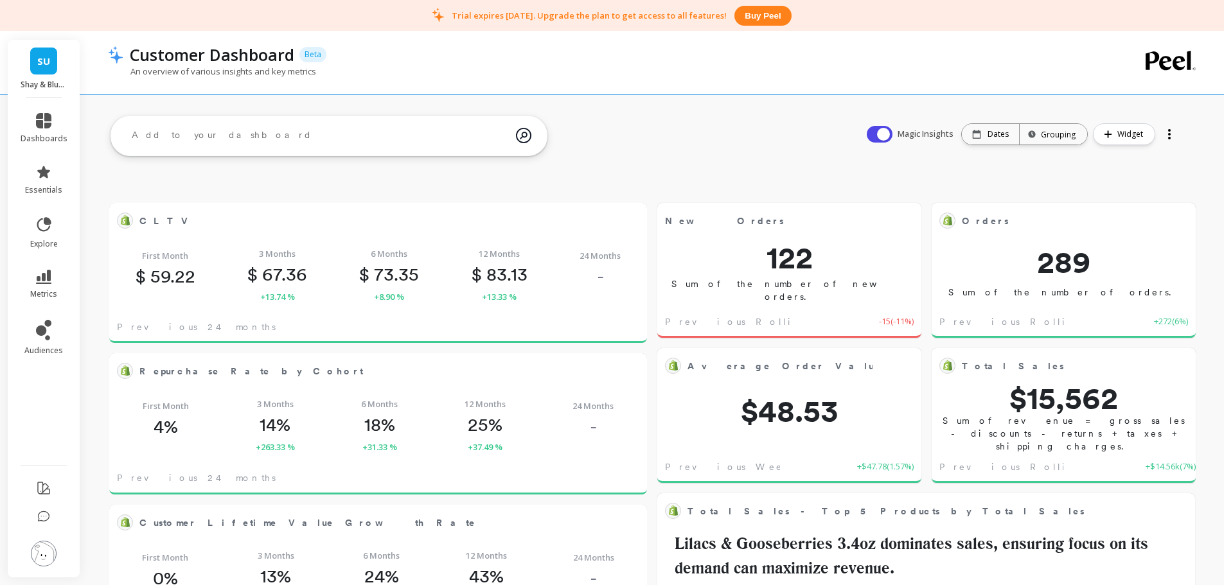
scroll to position [344, 492]
